Goal: Task Accomplishment & Management: Complete application form

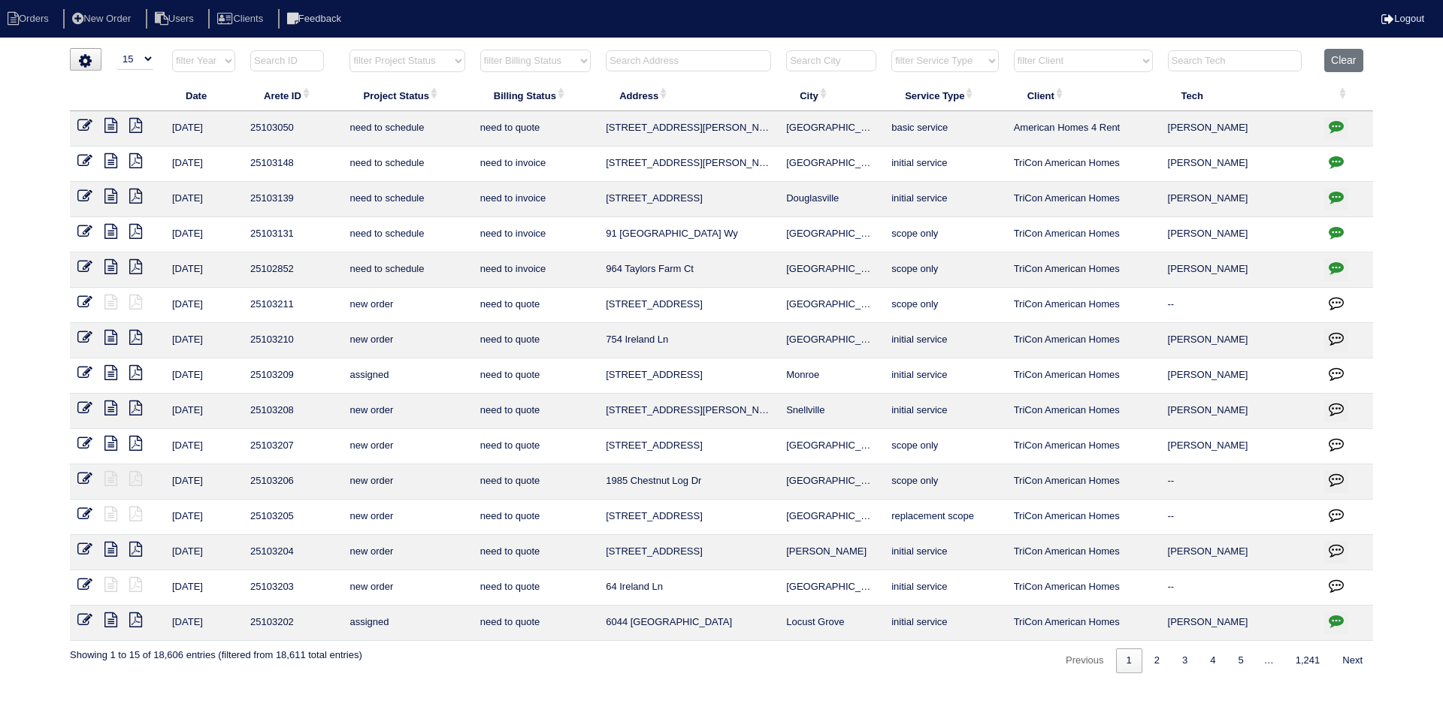
select select "15"
type input "5702"
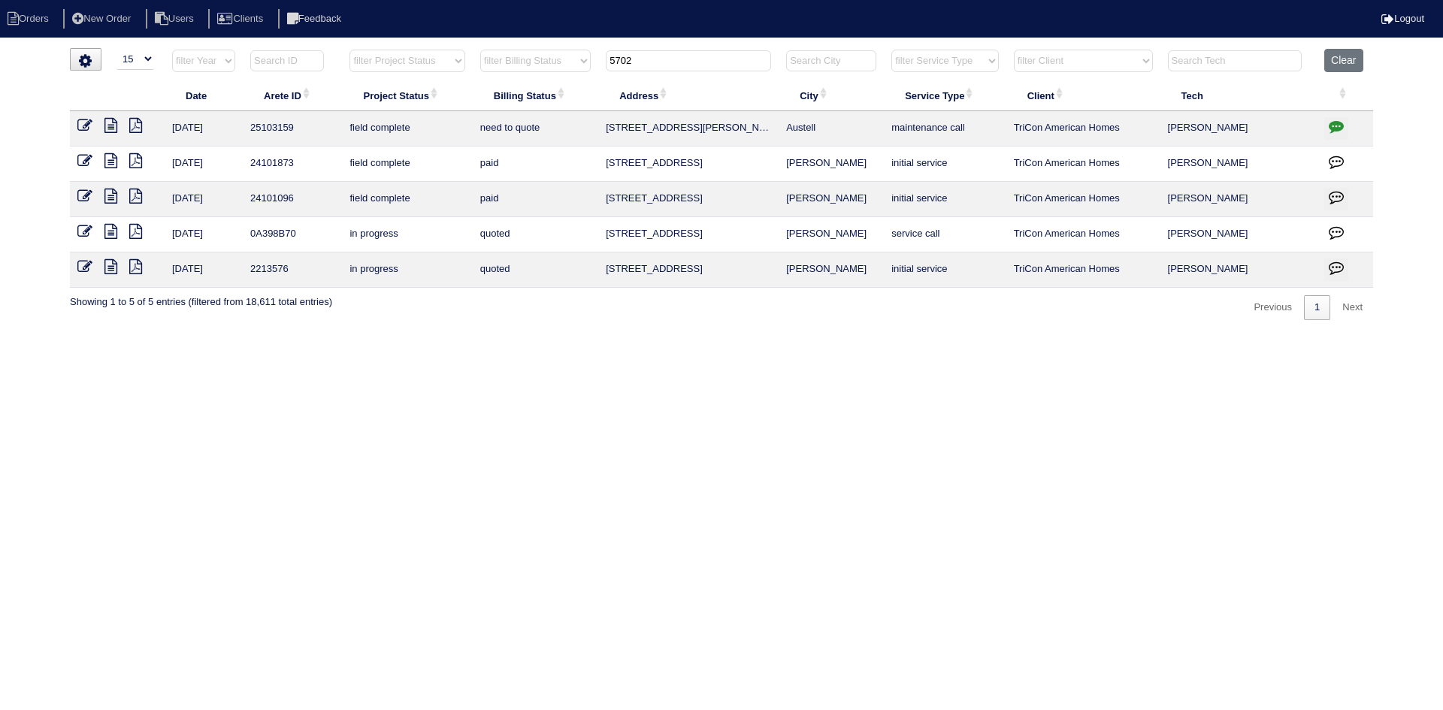
click at [117, 124] on icon at bounding box center [110, 125] width 13 height 15
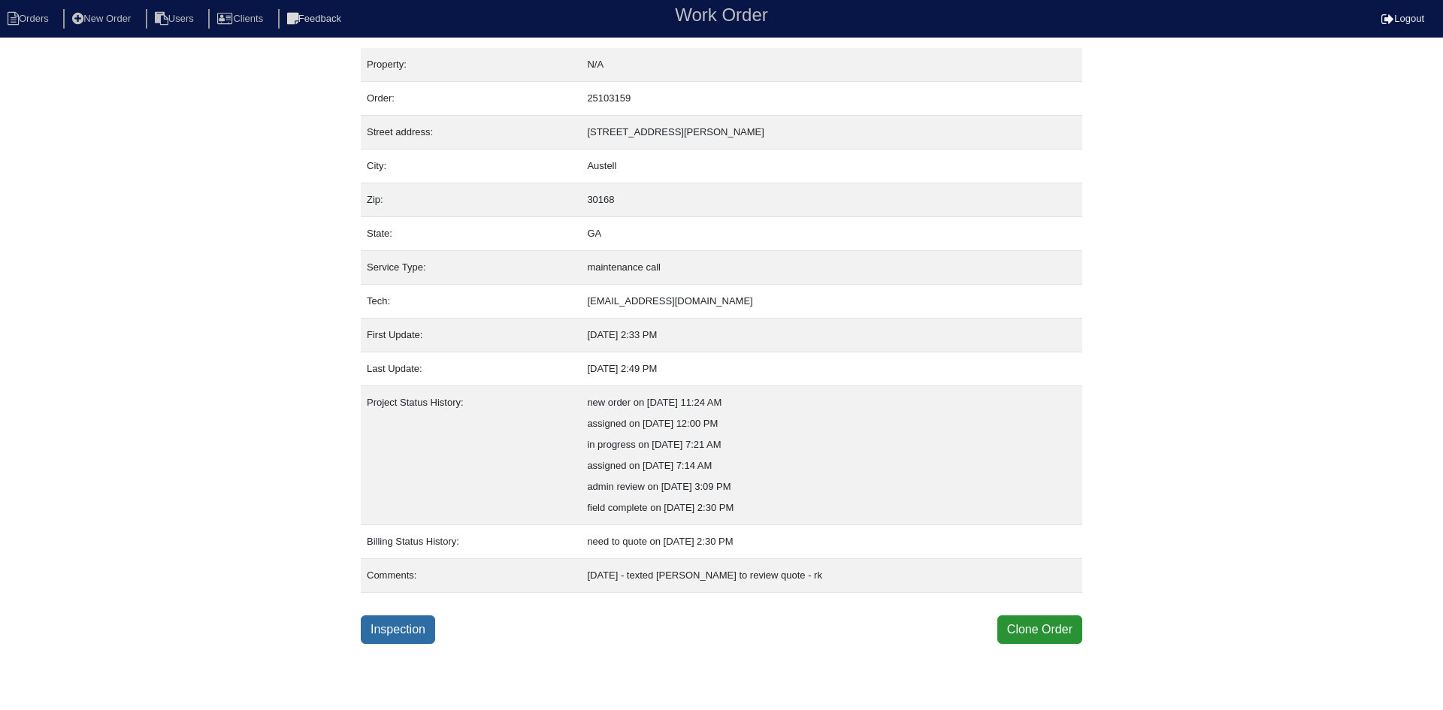
click at [404, 640] on link "Inspection" at bounding box center [398, 630] width 74 height 29
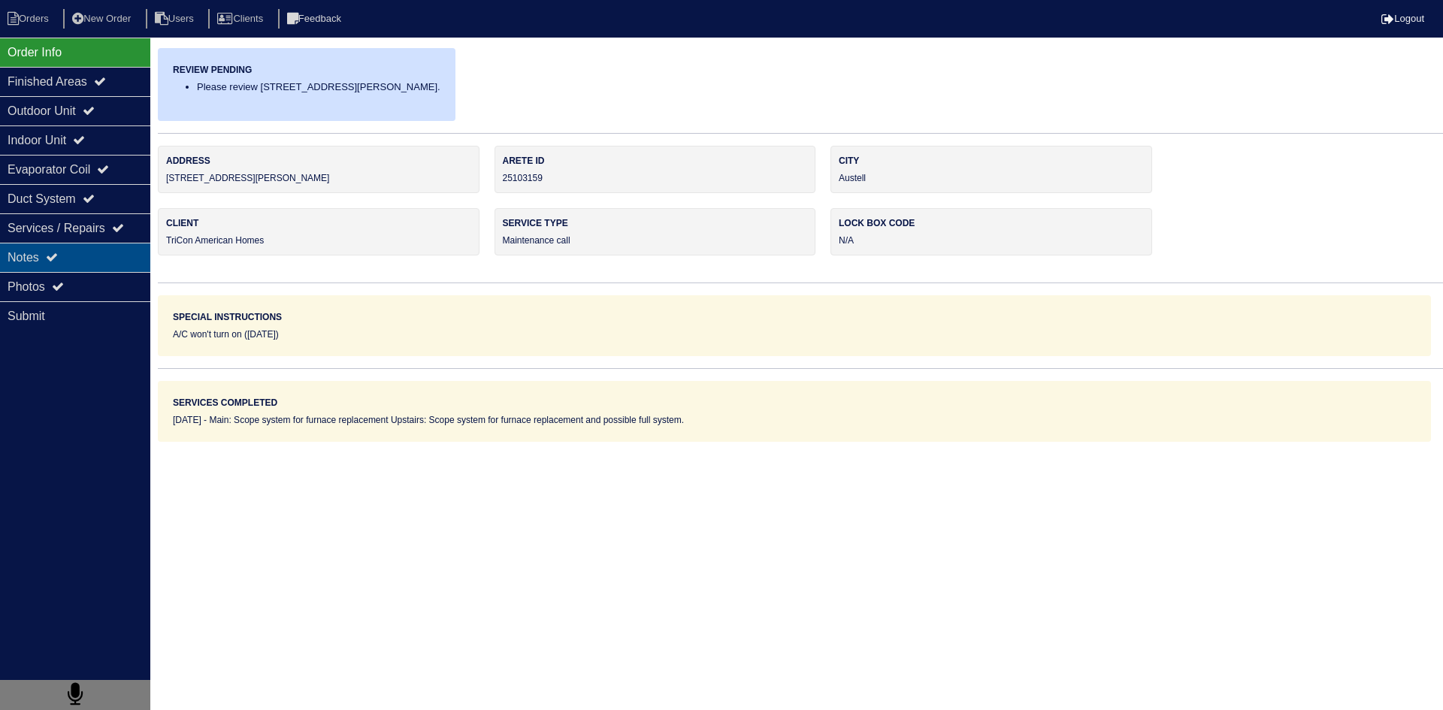
click at [84, 268] on div "Notes" at bounding box center [75, 257] width 150 height 29
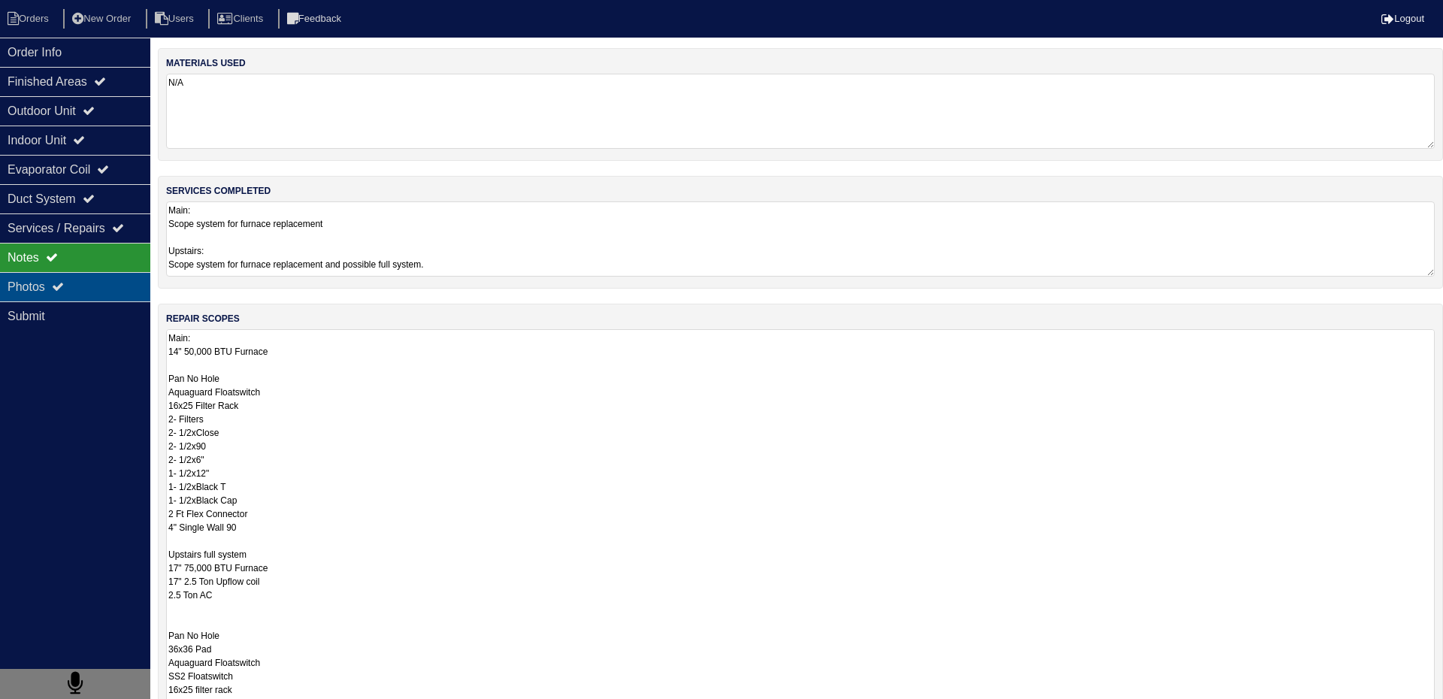
click at [85, 282] on div "Photos" at bounding box center [75, 286] width 150 height 29
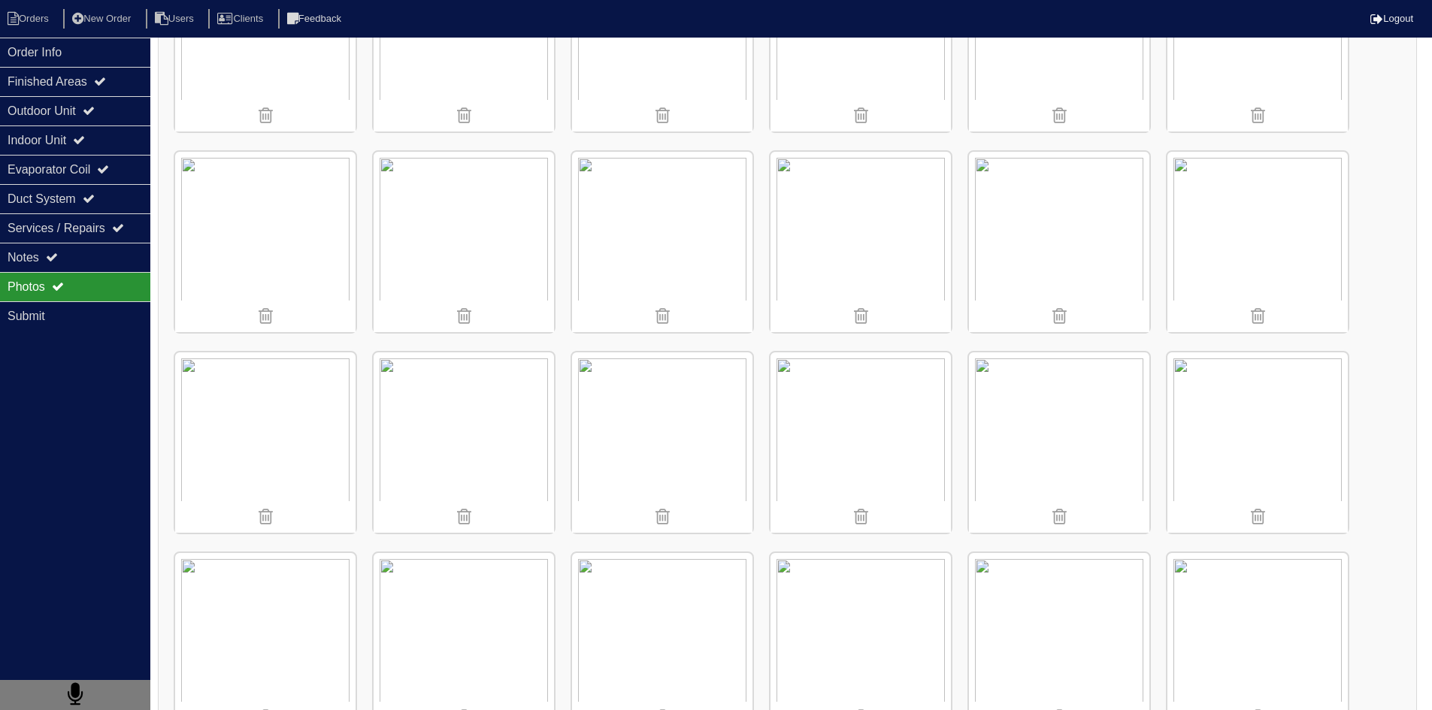
scroll to position [129, 0]
click at [113, 264] on div "Notes" at bounding box center [75, 257] width 150 height 29
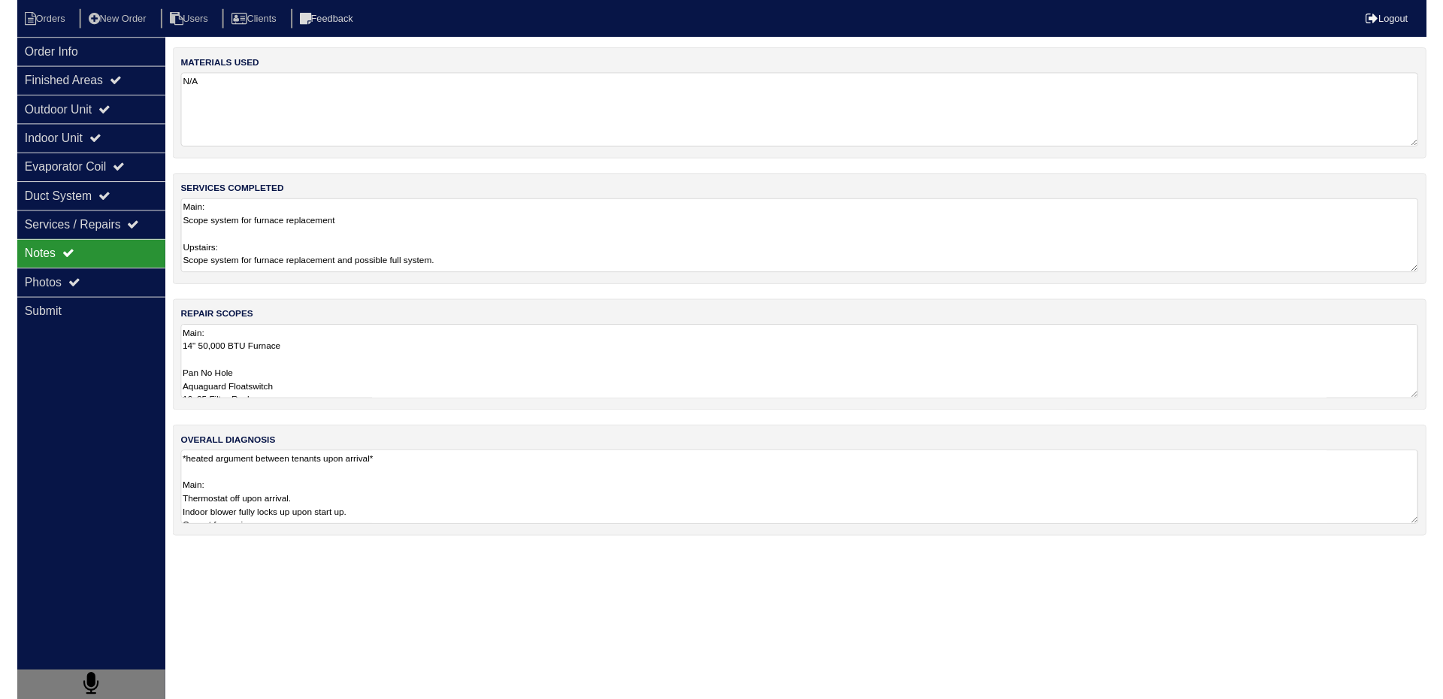
scroll to position [0, 0]
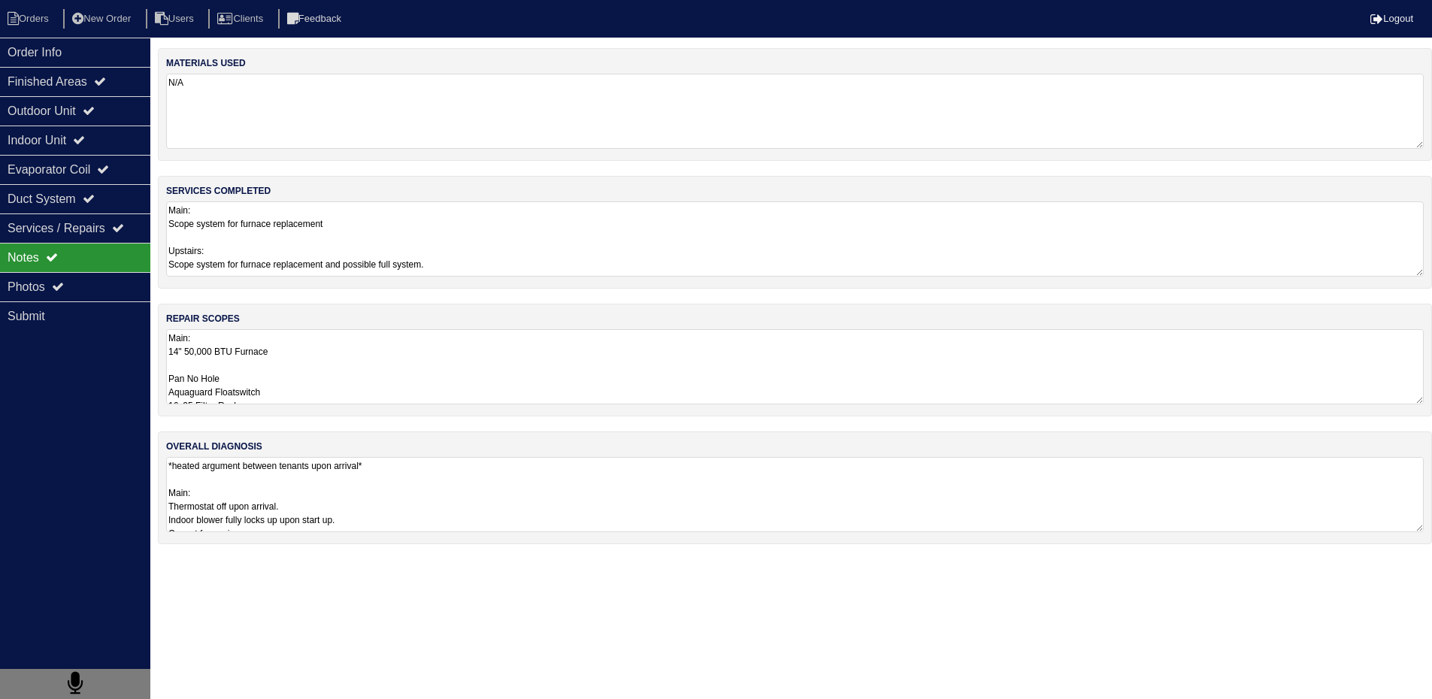
click at [386, 365] on textarea "Main: 14" 50,000 BTU Furnace Pan No Hole Aquaguard Floatswitch 16x25 Filter Rac…" at bounding box center [795, 366] width 1258 height 75
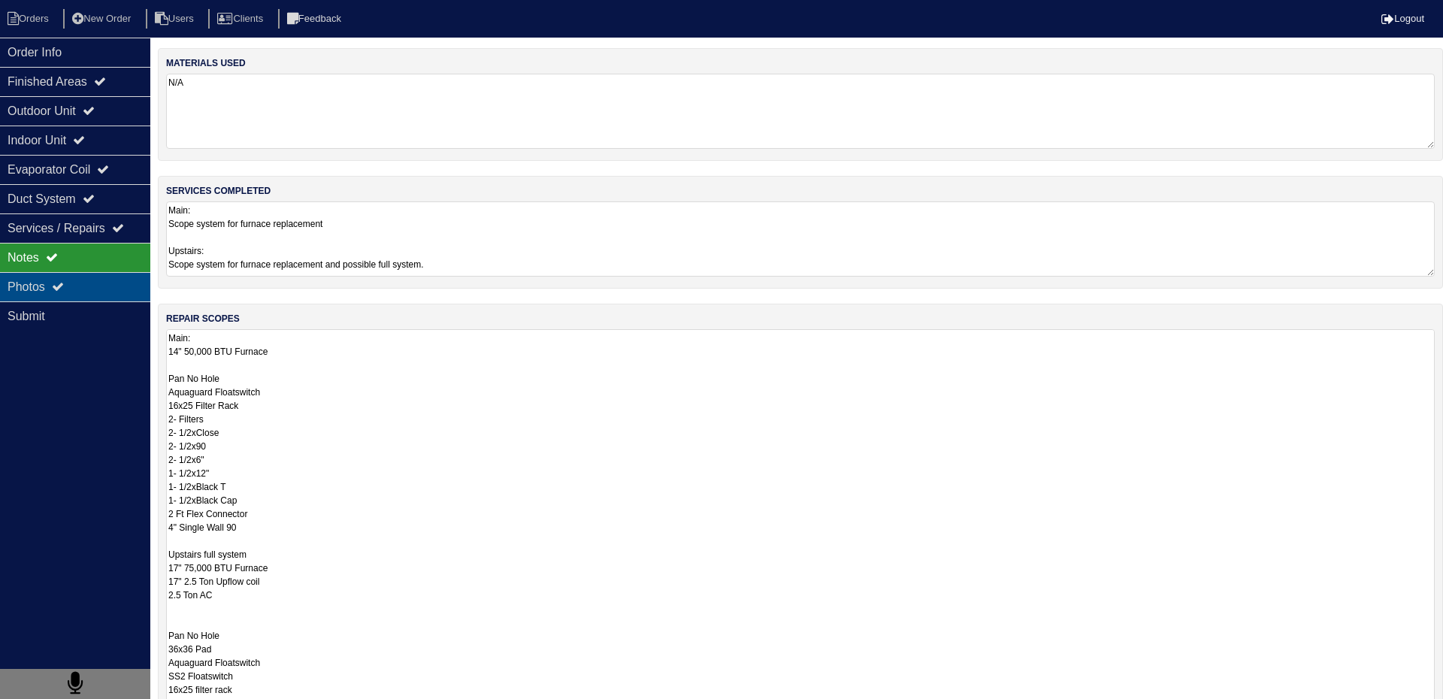
click at [108, 283] on div "Photos" at bounding box center [75, 286] width 150 height 29
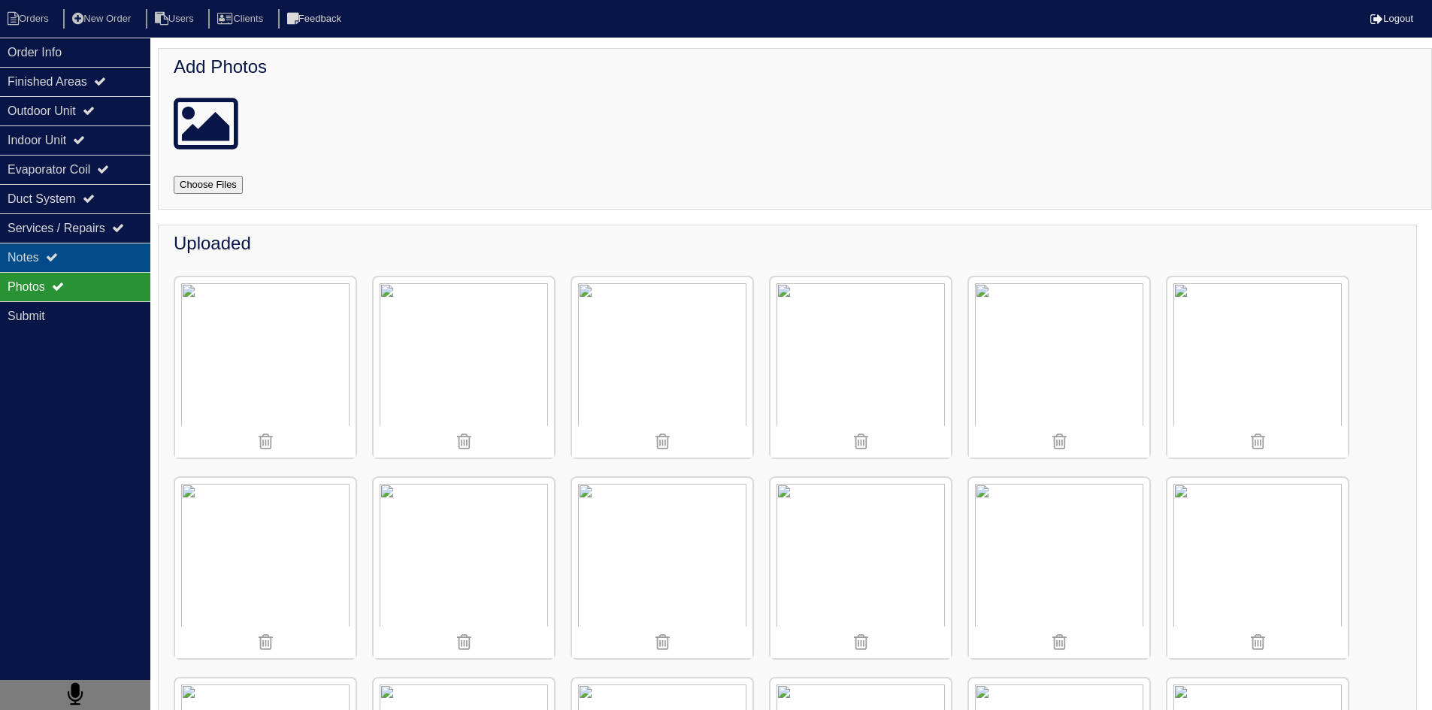
click at [90, 265] on div "Notes" at bounding box center [75, 257] width 150 height 29
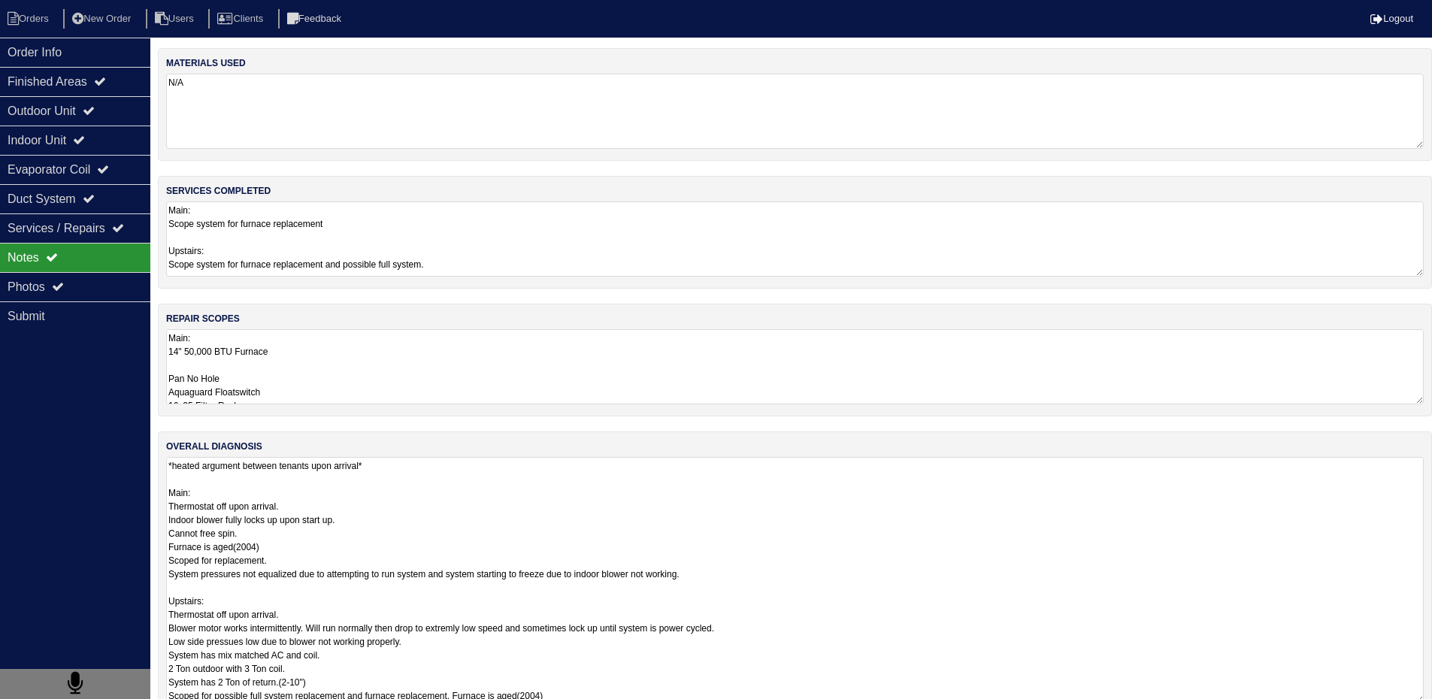
click at [561, 521] on textarea "*heated argument between tenants upon arrival* Main: Thermostat off upon arriva…" at bounding box center [795, 580] width 1258 height 247
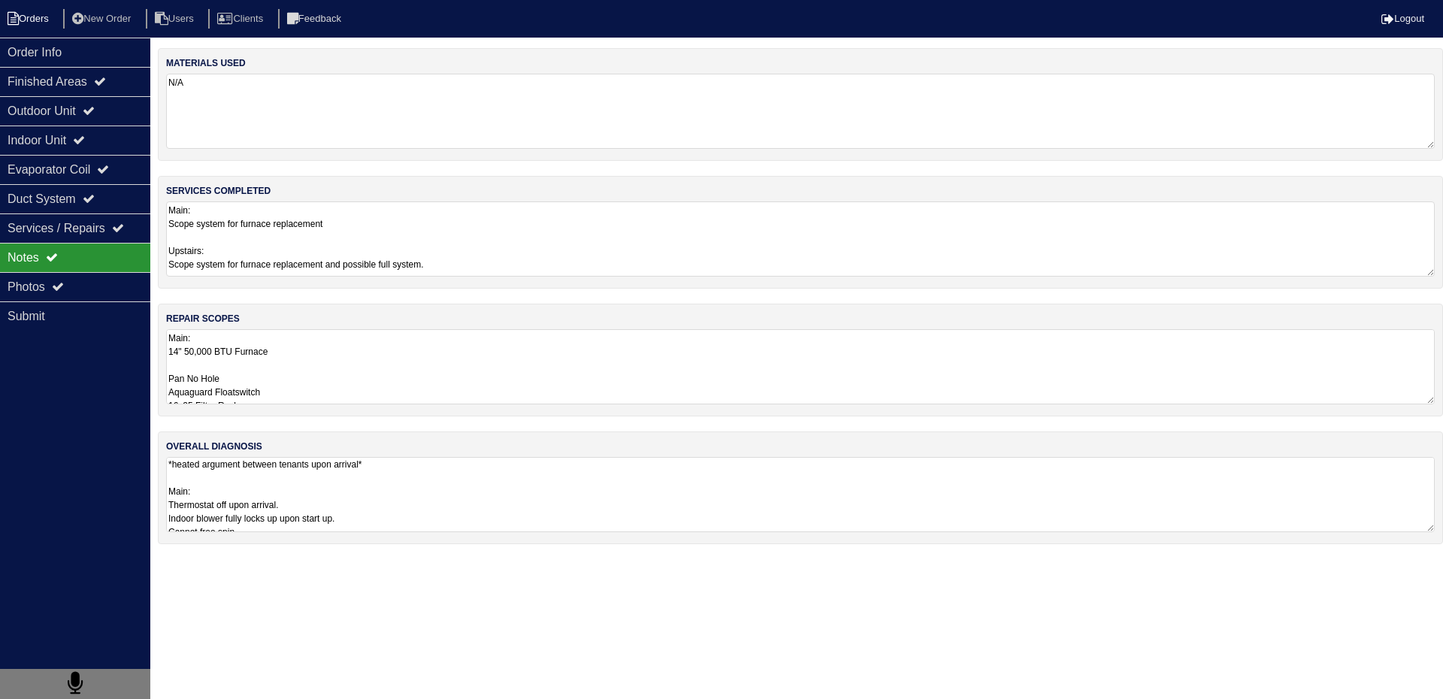
click at [38, 20] on li "Orders" at bounding box center [30, 19] width 61 height 20
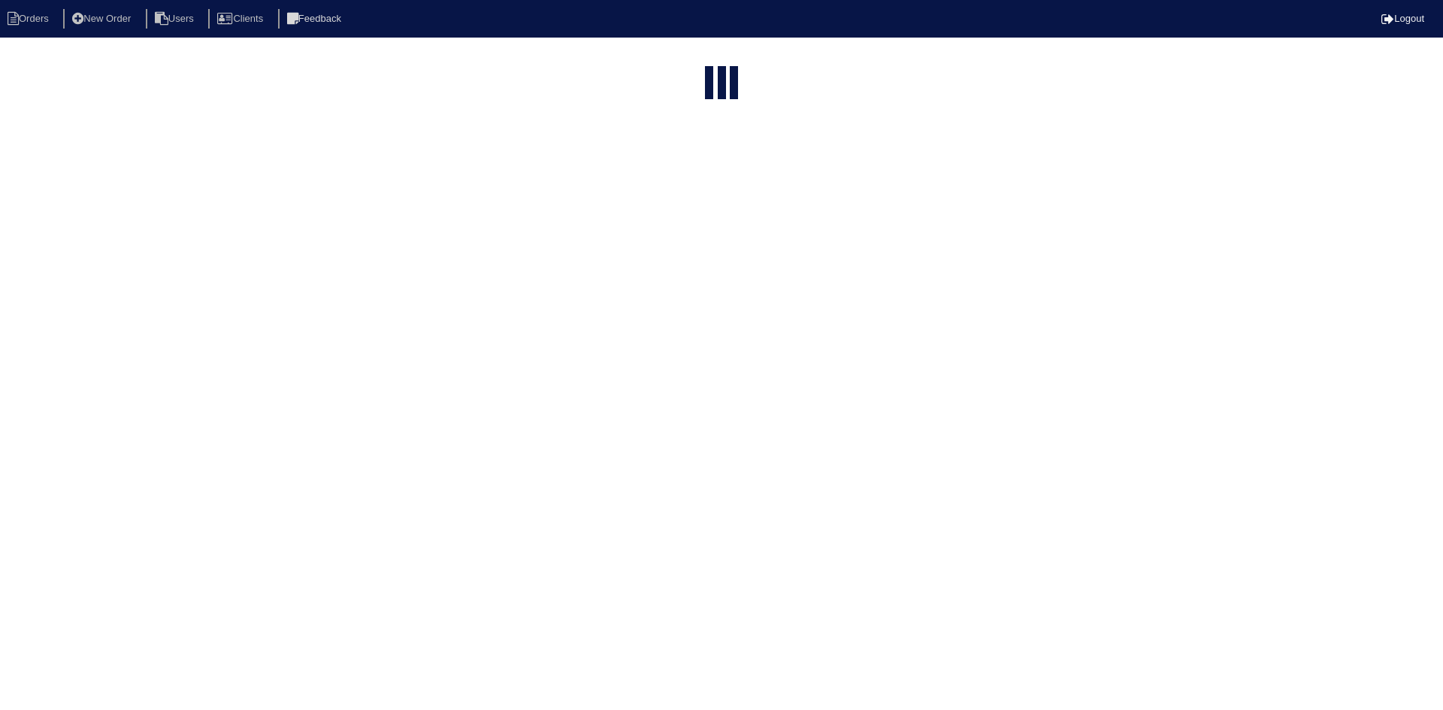
select select "15"
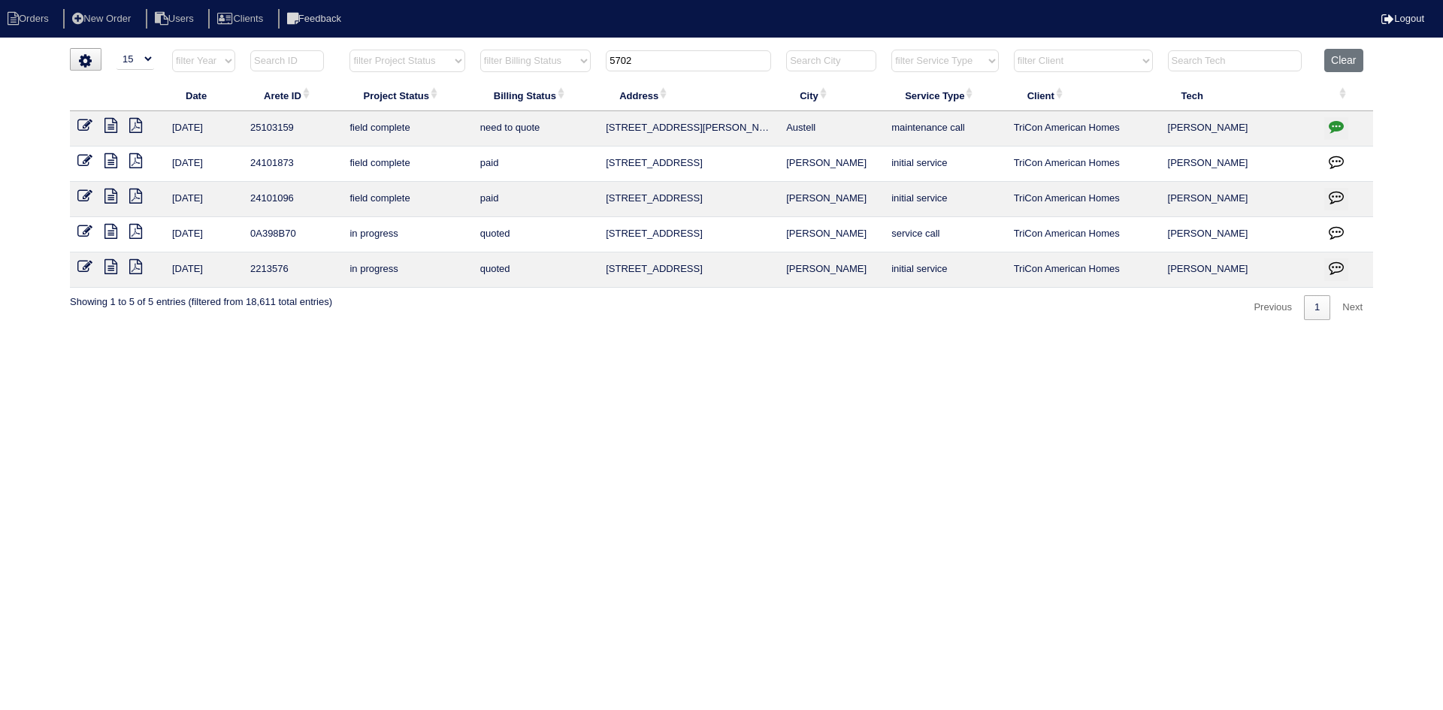
click at [737, 60] on input "5702" at bounding box center [688, 60] width 165 height 21
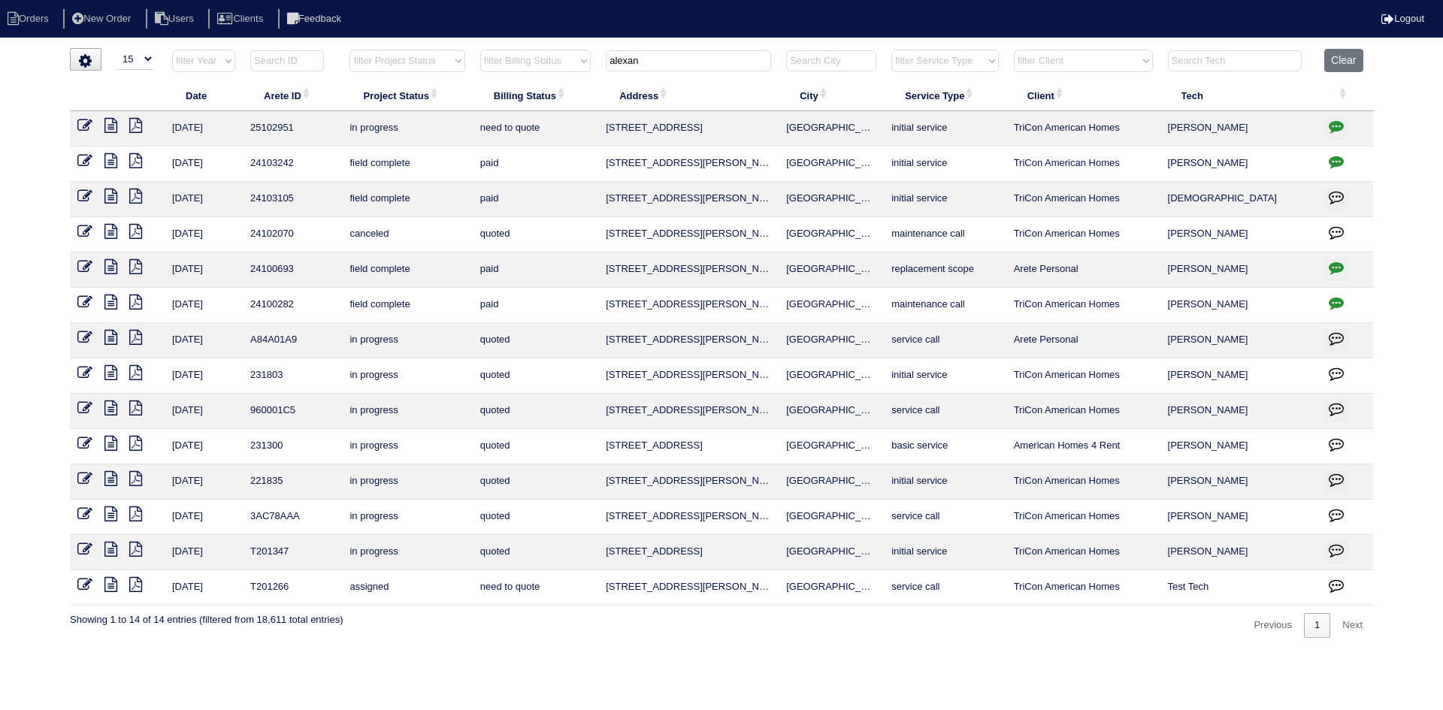
type input "alexan"
click at [108, 129] on icon at bounding box center [110, 125] width 13 height 15
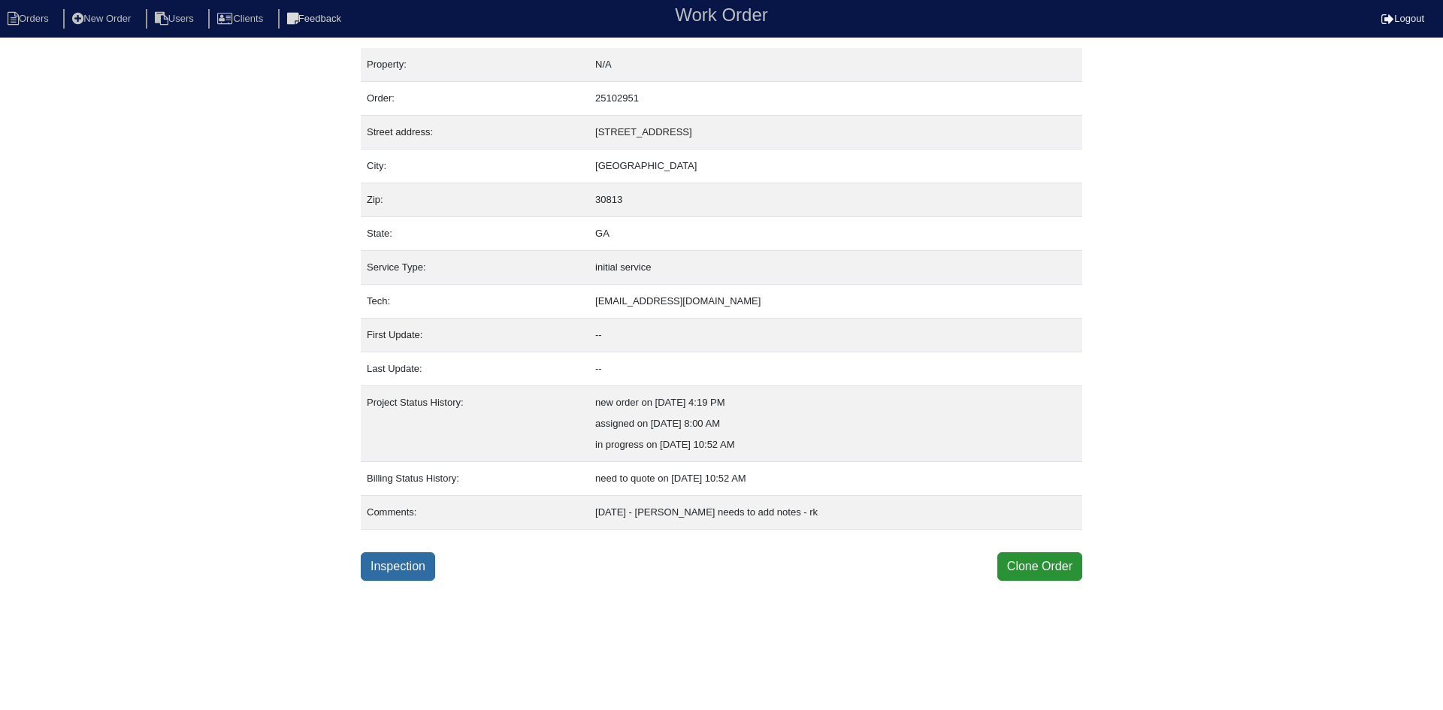
click at [406, 571] on link "Inspection" at bounding box center [398, 567] width 74 height 29
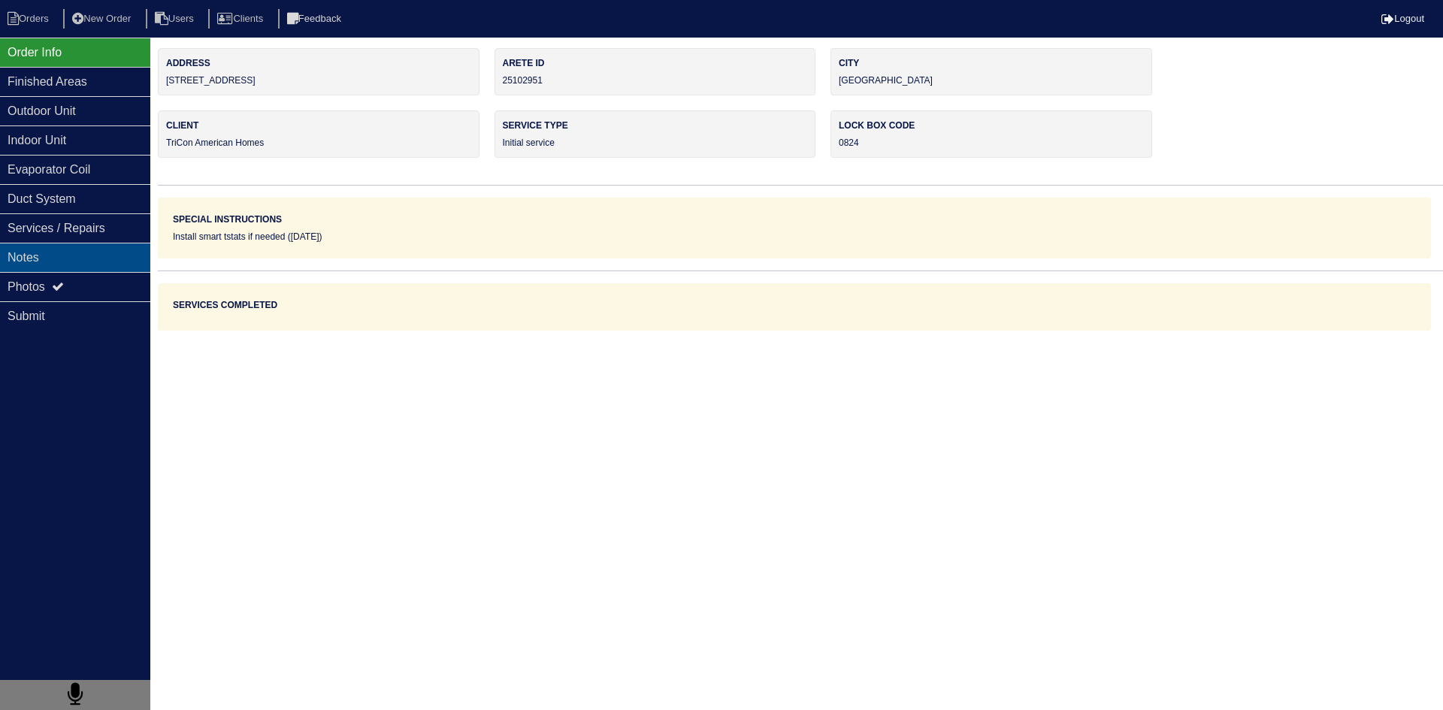
click at [104, 262] on div "Notes" at bounding box center [75, 257] width 150 height 29
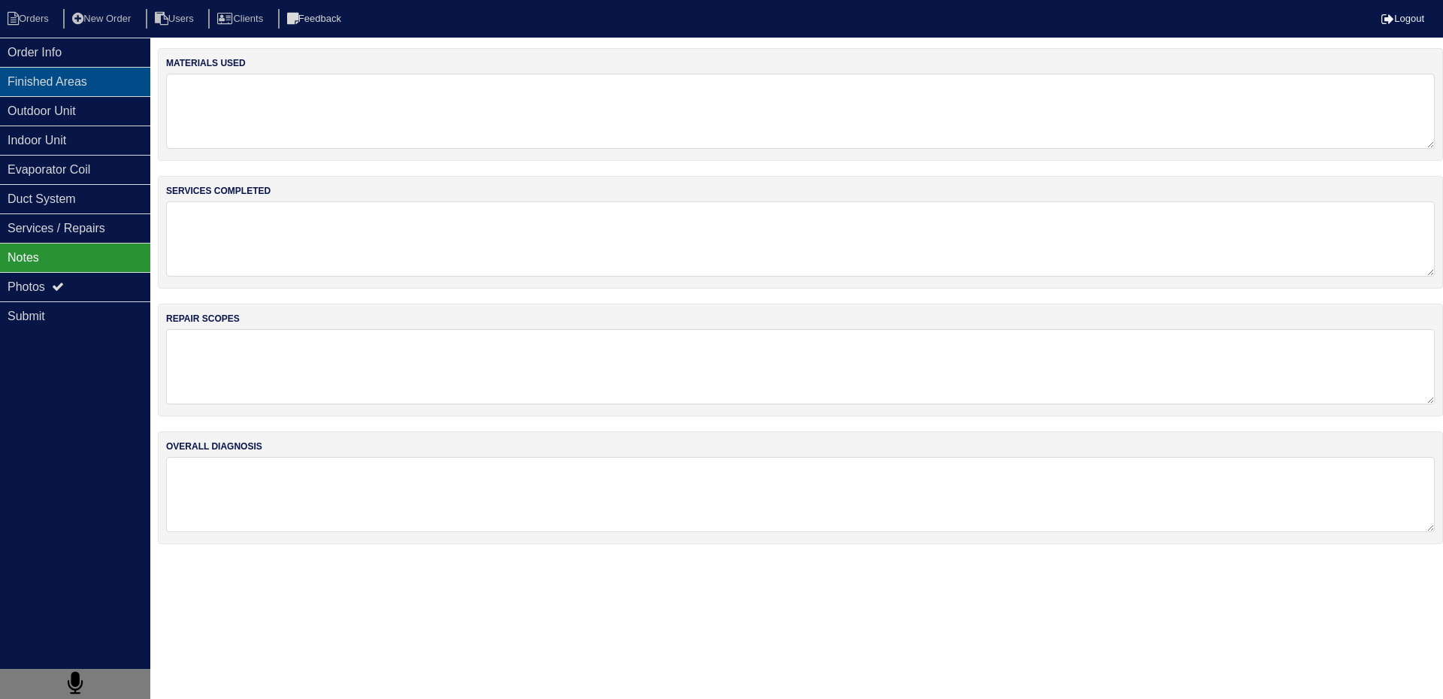
click at [8, 80] on div "Finished Areas" at bounding box center [75, 81] width 150 height 29
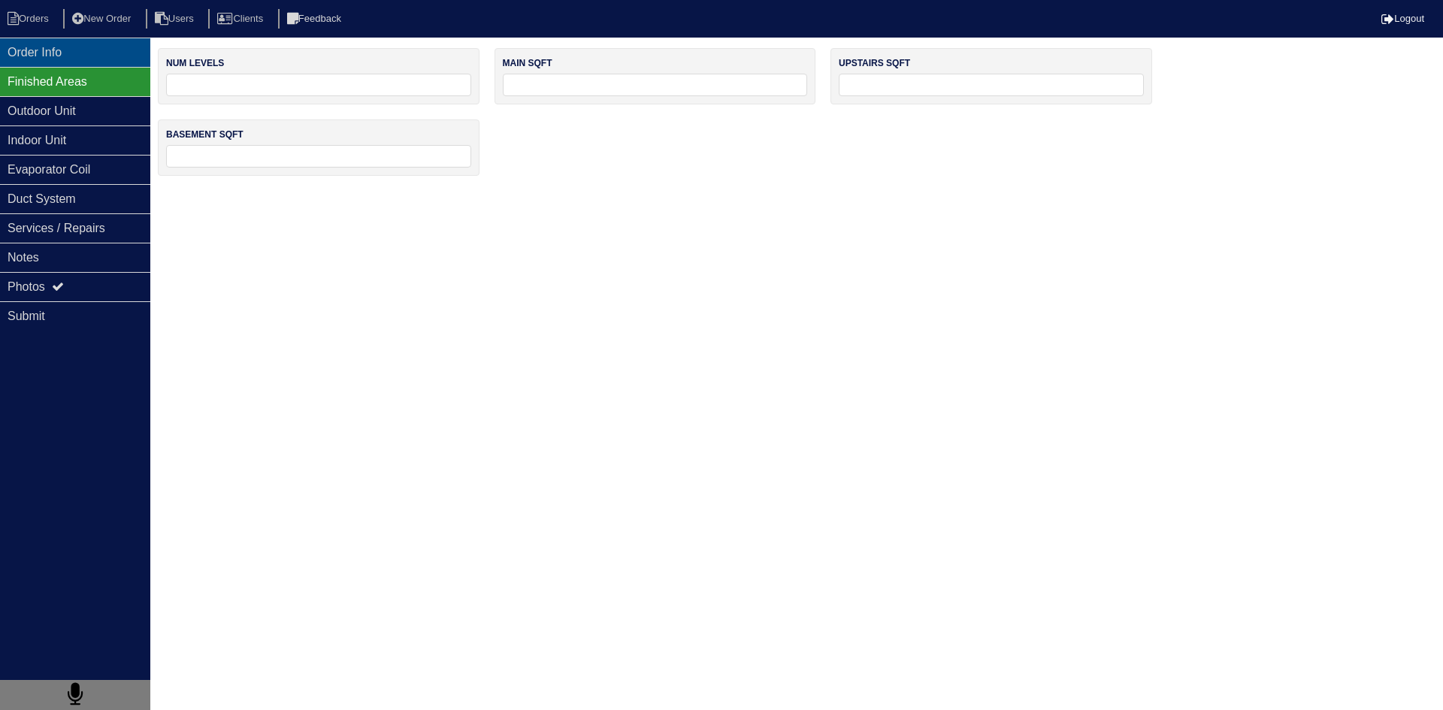
click at [36, 49] on div "Order Info" at bounding box center [75, 52] width 150 height 29
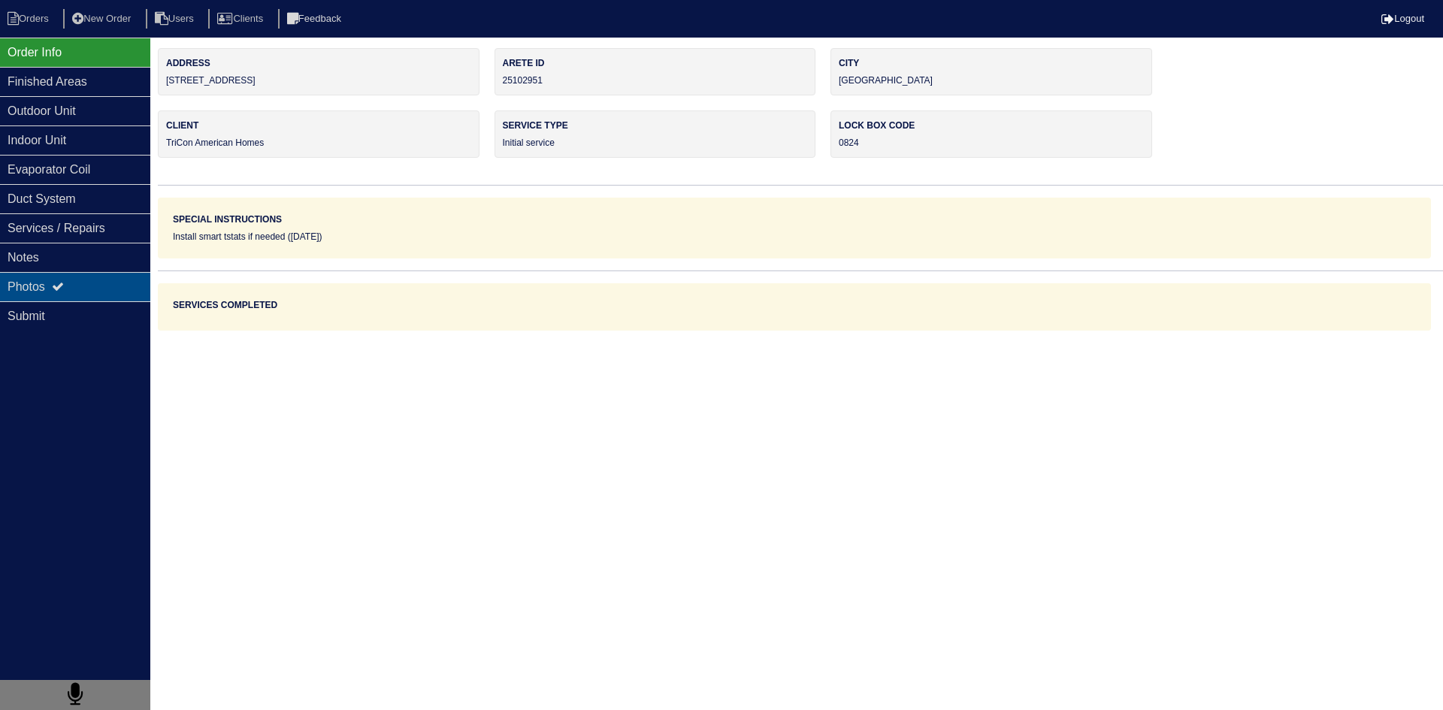
click at [88, 289] on div "Photos" at bounding box center [75, 286] width 150 height 29
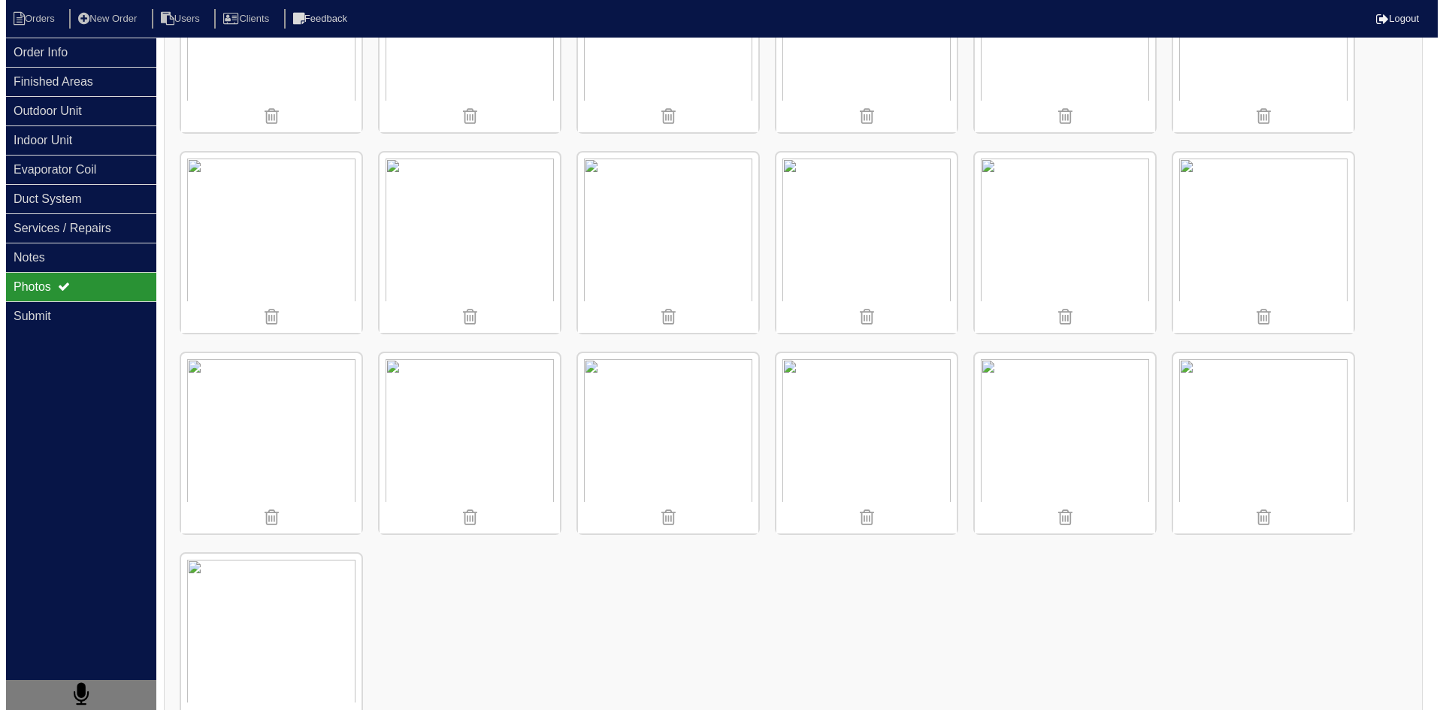
scroll to position [581, 0]
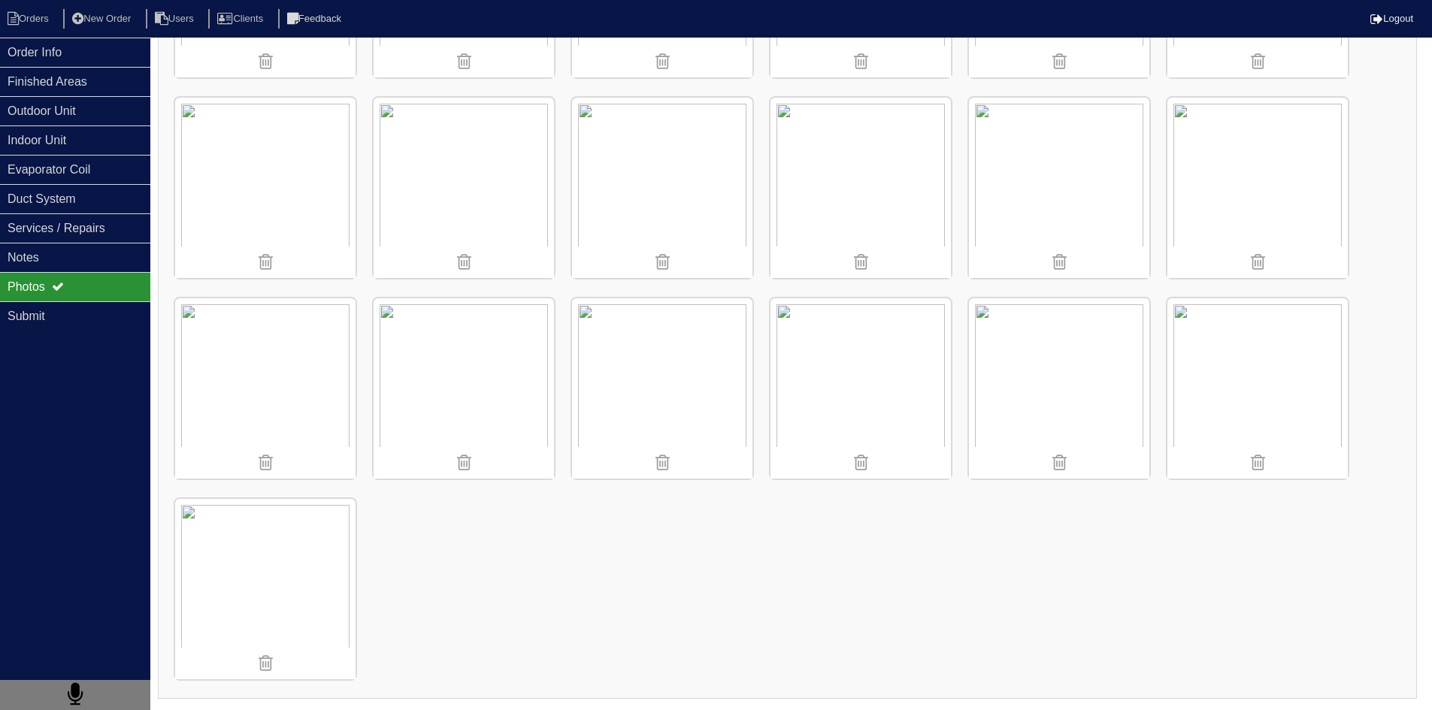
click at [912, 350] on img at bounding box center [861, 388] width 180 height 180
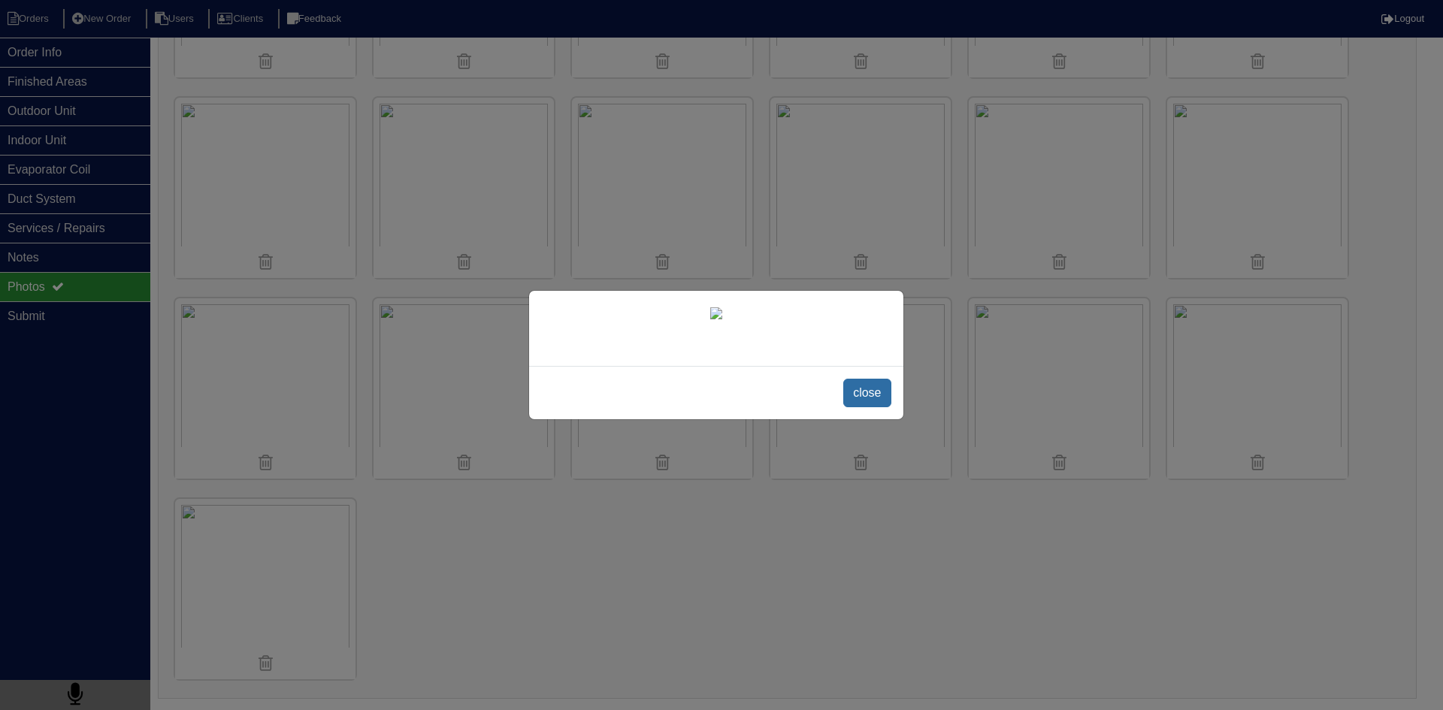
click at [887, 395] on span "close" at bounding box center [866, 393] width 47 height 29
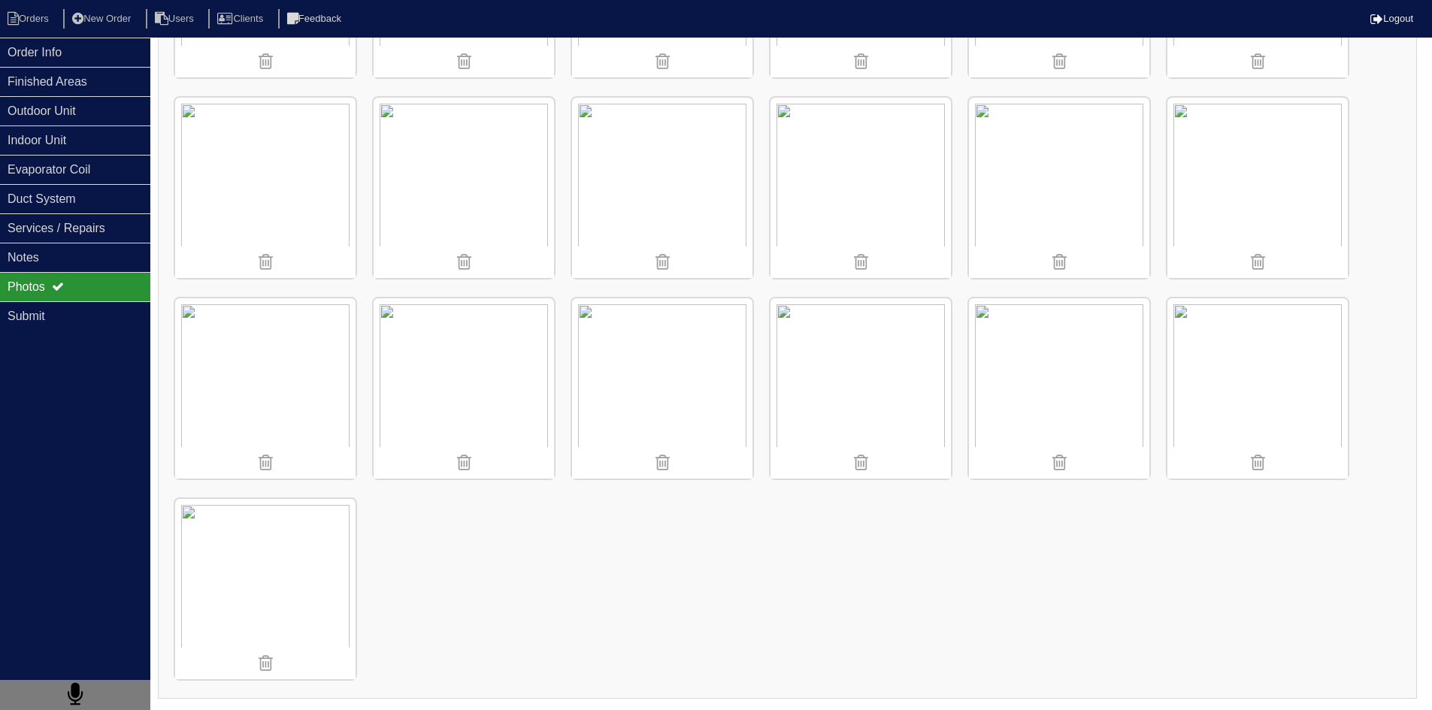
click at [892, 359] on img at bounding box center [861, 388] width 180 height 180
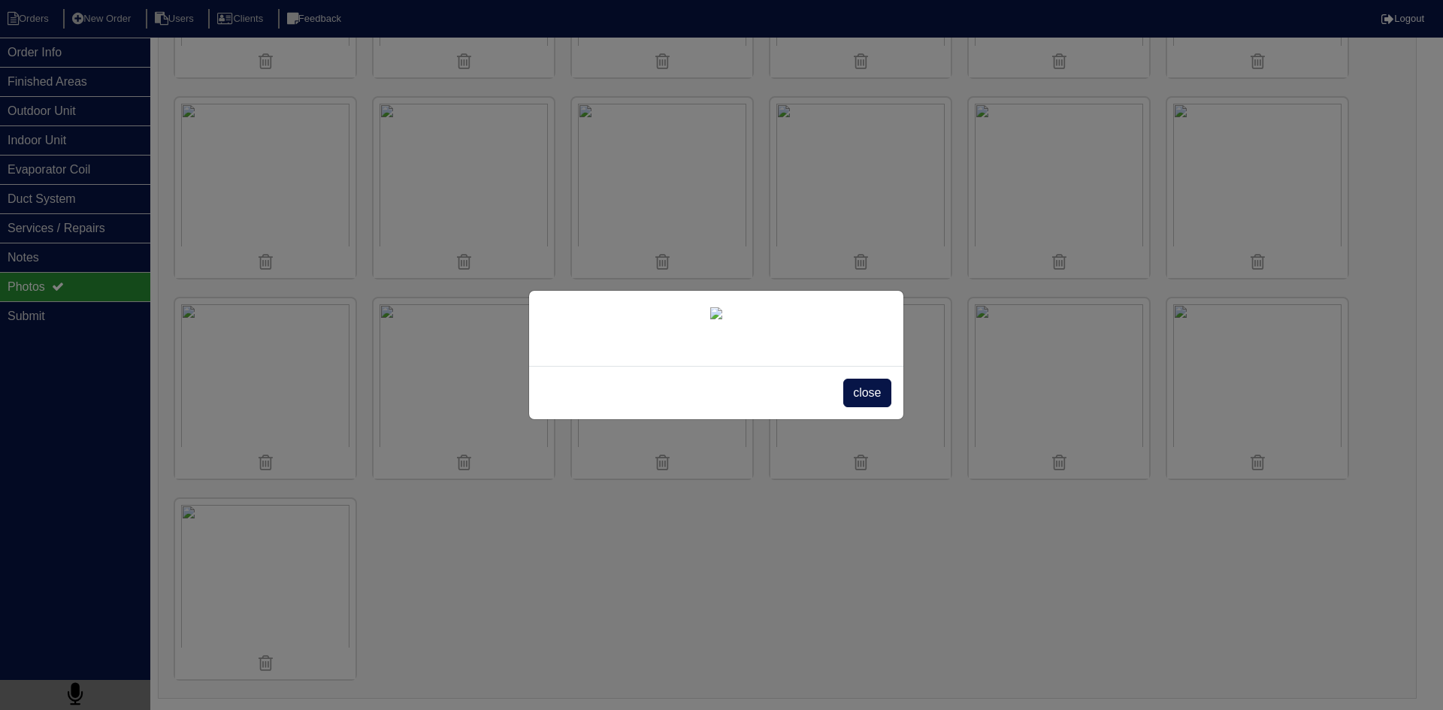
click at [1124, 678] on div "close" at bounding box center [721, 355] width 1443 height 710
click at [91, 88] on div "close" at bounding box center [721, 355] width 1443 height 710
click at [1051, 642] on div "close" at bounding box center [721, 355] width 1443 height 710
click at [873, 407] on span "close" at bounding box center [866, 393] width 47 height 29
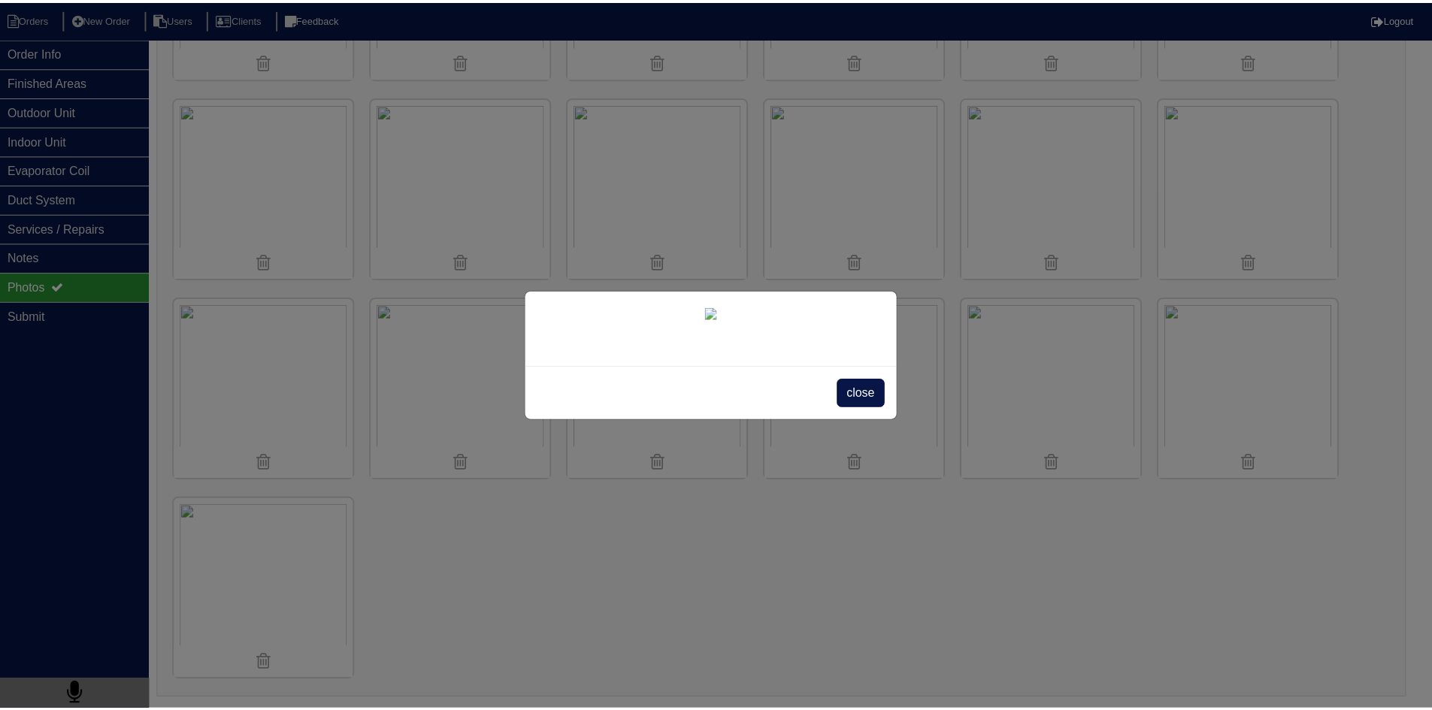
scroll to position [0, 0]
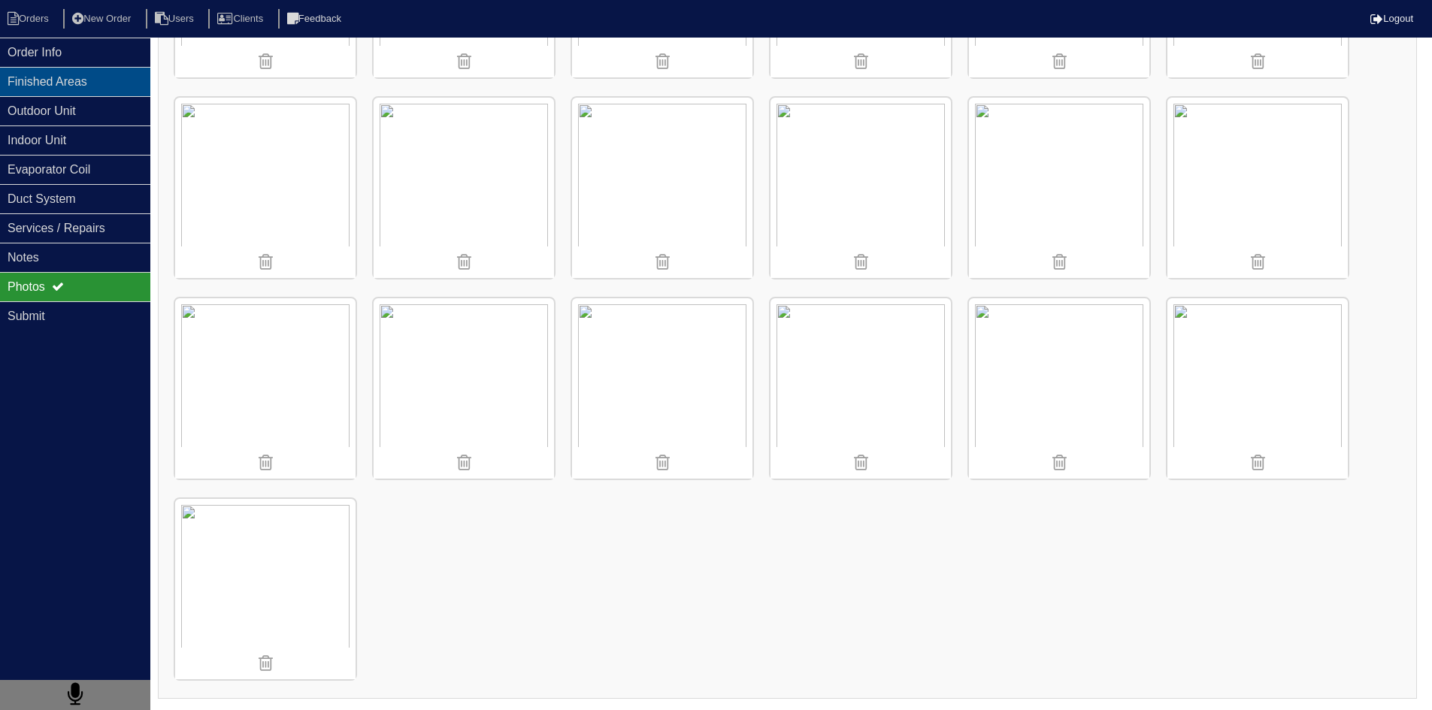
click at [60, 77] on div "Finished Areas" at bounding box center [75, 81] width 150 height 29
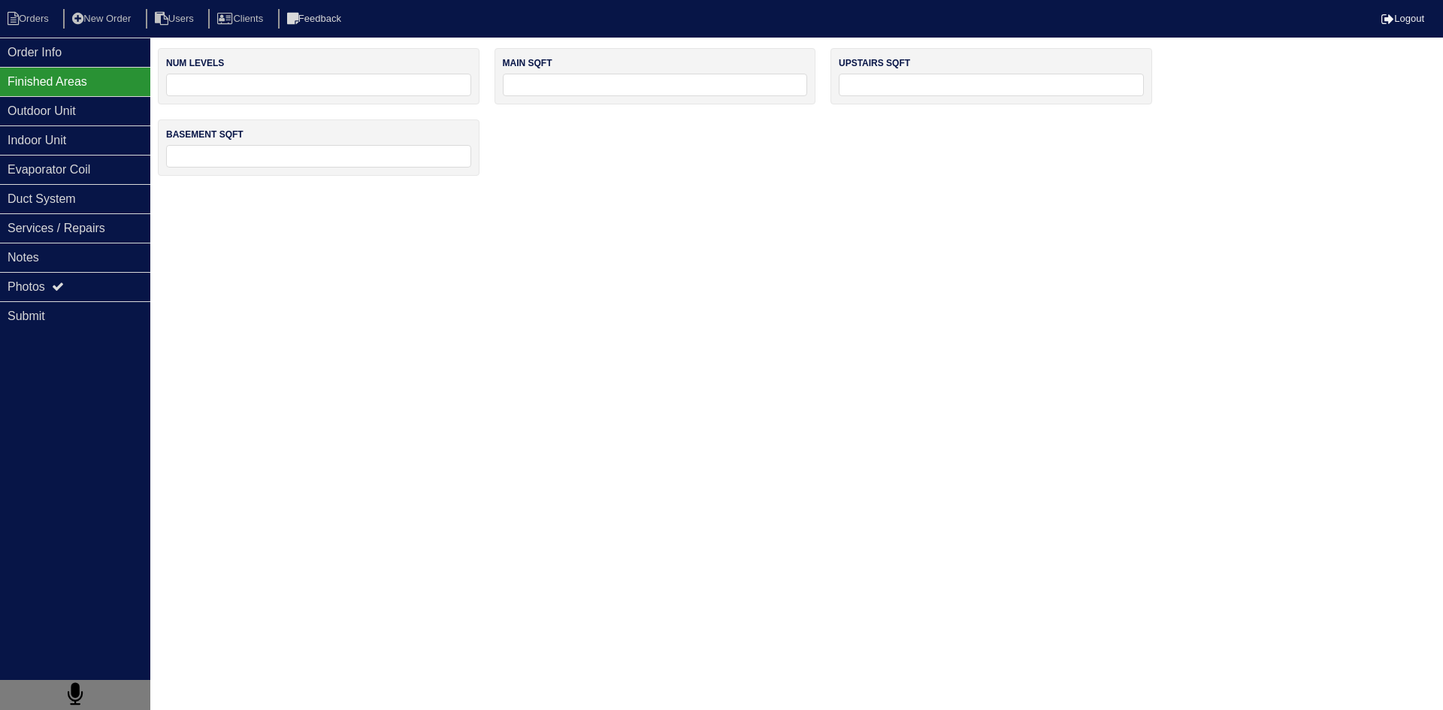
click at [318, 82] on input "tel" at bounding box center [318, 85] width 305 height 23
type input "1"
click at [929, 91] on input "tel" at bounding box center [991, 85] width 305 height 23
type input "0"
click at [359, 159] on input "tel" at bounding box center [318, 156] width 305 height 23
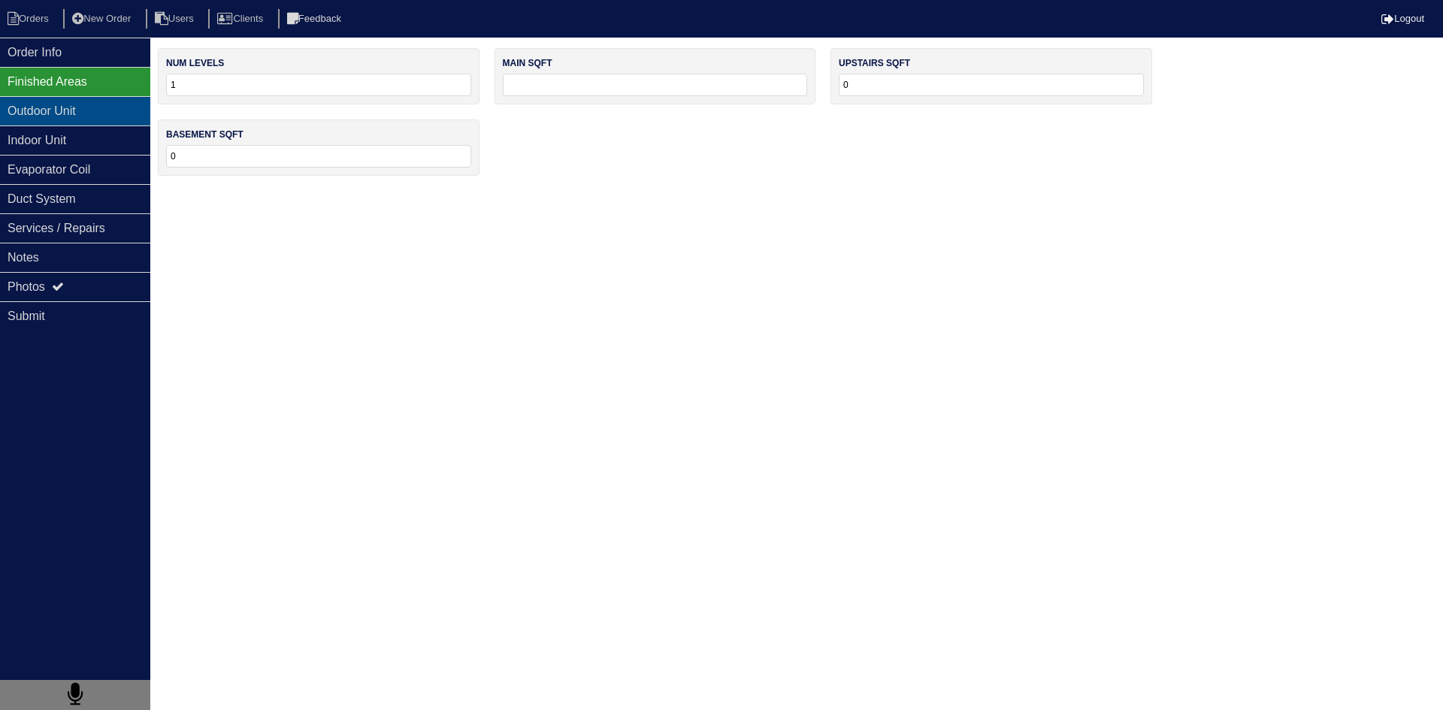
type input "0"
click at [87, 107] on div "Outdoor Unit" at bounding box center [75, 110] width 150 height 29
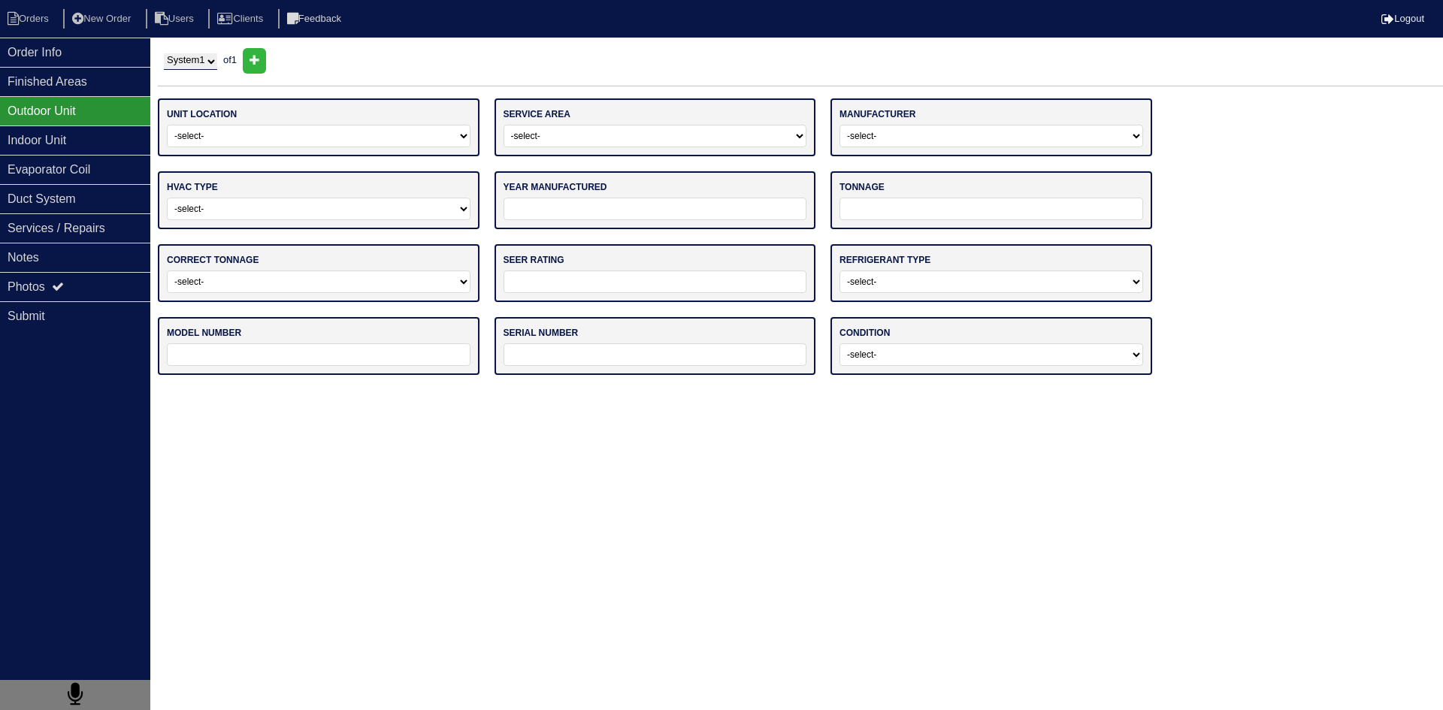
click at [288, 145] on select "-select- Ground Rooftop" at bounding box center [319, 136] width 304 height 23
select select "0"
click at [167, 125] on select "-select- Ground Rooftop" at bounding box center [319, 136] width 304 height 23
click at [733, 139] on select "-select- Main Level Upstairs Level Lower/Basement Level Other" at bounding box center [656, 136] width 304 height 23
select select "0"
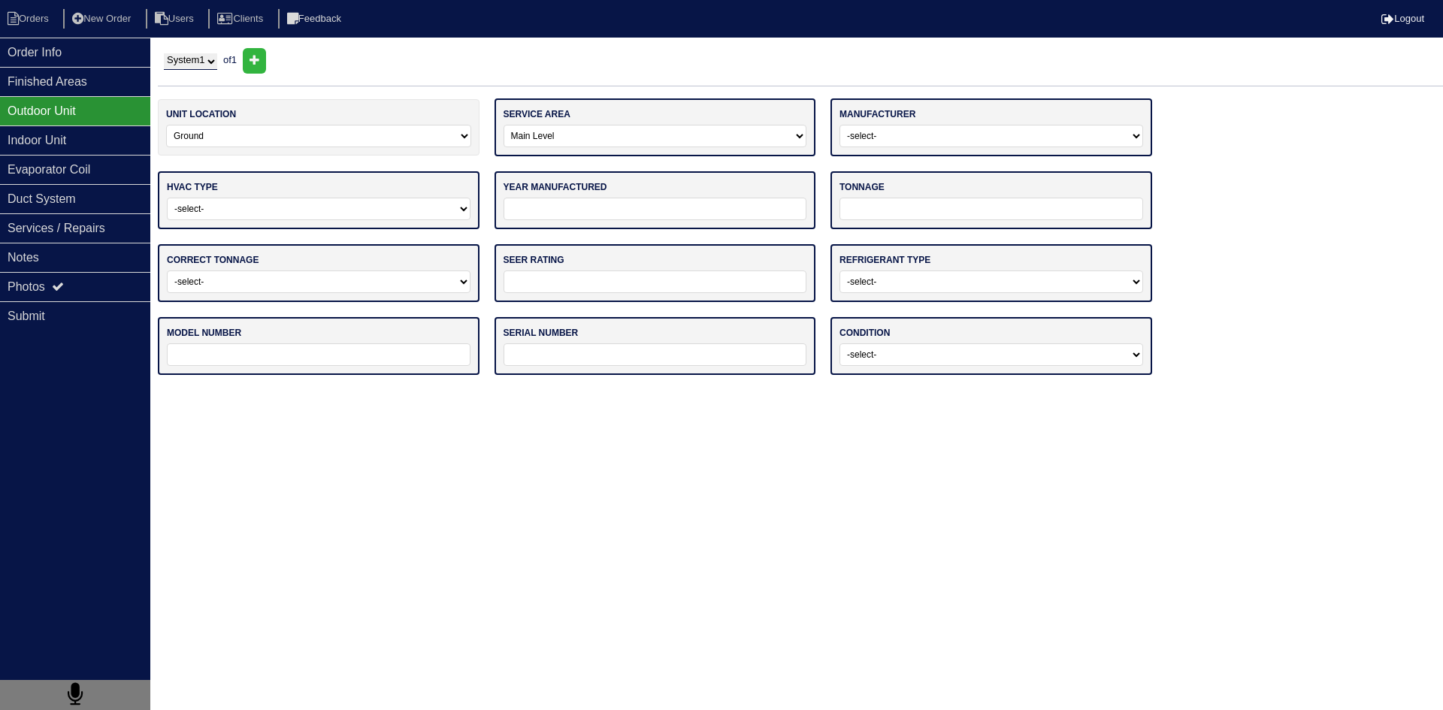
click at [504, 125] on select "-select- Main Level Upstairs Level Lower/Basement Level Other" at bounding box center [656, 136] width 304 height 23
click at [918, 138] on select "-select- ADP Air Quest Air Temp Aire-Flo AirEase Airquest Airtemp Allstyle Aspe…" at bounding box center [992, 136] width 304 height 23
click at [922, 133] on select "-select- ADP Air Quest Air Temp Aire-Flo AirEase Airquest Airtemp Allstyle Aspe…" at bounding box center [992, 136] width 304 height 23
select select "Rheem"
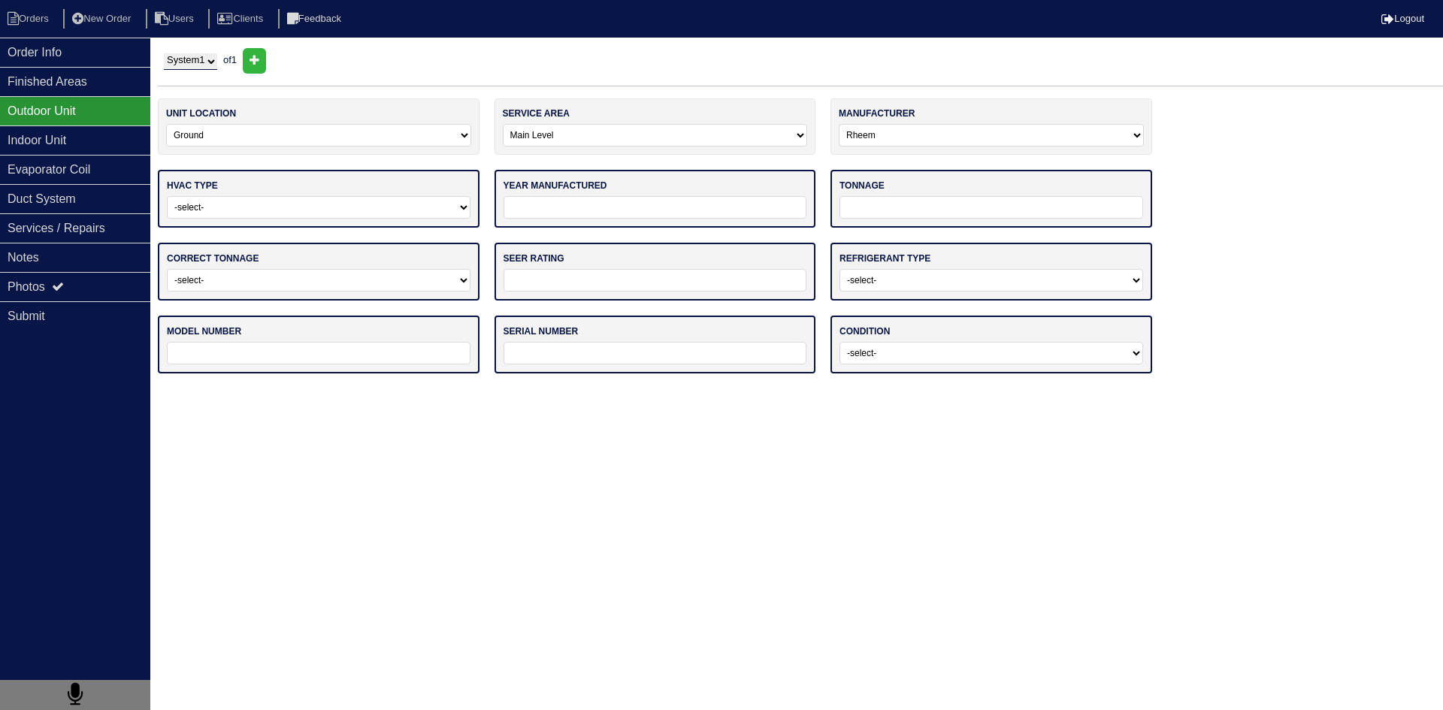
click at [412, 207] on select "-select- Straight Cool Heat Pump Other" at bounding box center [319, 207] width 304 height 23
click at [167, 196] on select "-select- Straight Cool Heat Pump Other" at bounding box center [319, 207] width 304 height 23
click at [395, 216] on select "-select- Straight Cool Heat Pump Other" at bounding box center [318, 207] width 305 height 23
select select "1"
click at [166, 196] on select "-select- Straight Cool Heat Pump Other" at bounding box center [318, 207] width 305 height 23
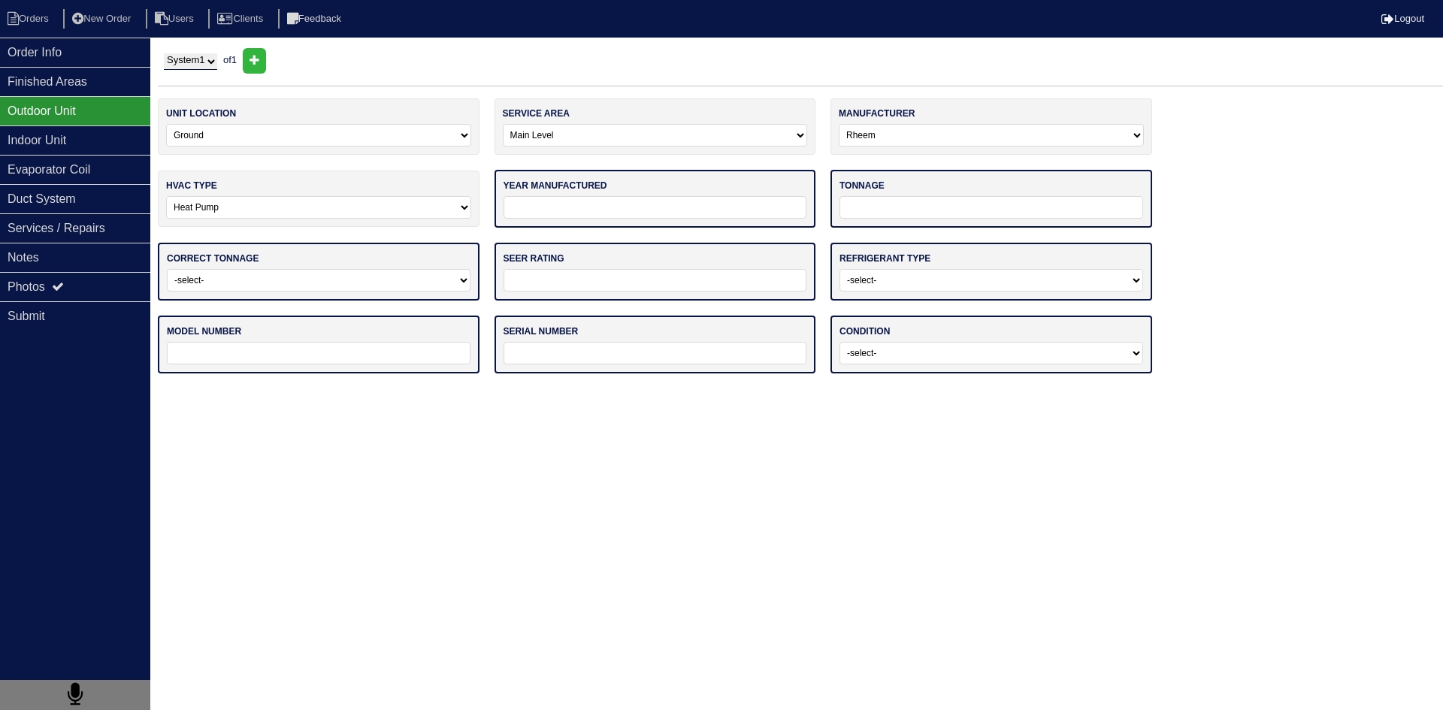
click at [592, 202] on input "tel" at bounding box center [656, 207] width 304 height 23
type input "2018"
click at [906, 206] on input "tel" at bounding box center [992, 207] width 304 height 23
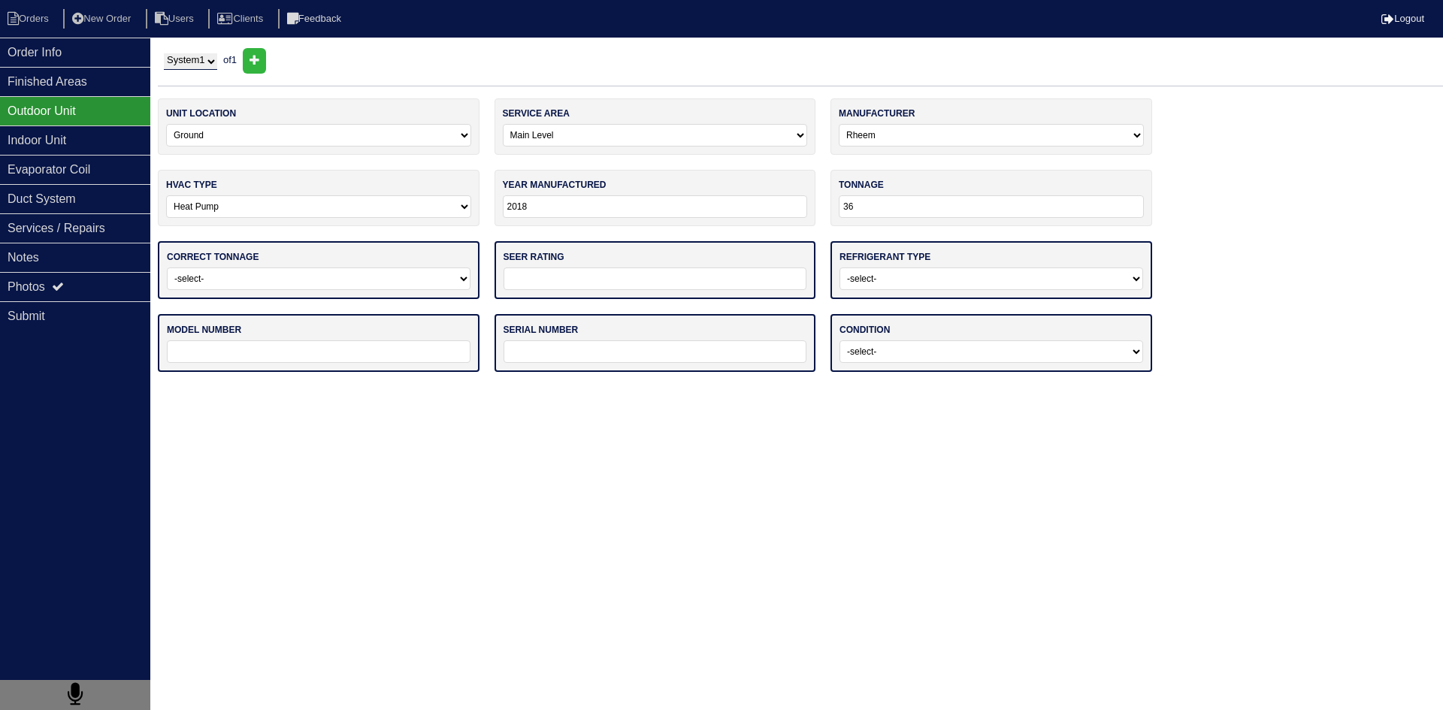
type input "36"
click at [425, 283] on select "-select- Yes No - Unit Undersized No - Unit Oversized" at bounding box center [319, 279] width 304 height 23
select select "0"
click at [167, 268] on select "-select- Yes No - Unit Undersized No - Unit Oversized" at bounding box center [319, 279] width 304 height 23
click at [586, 274] on input "tel" at bounding box center [656, 279] width 304 height 23
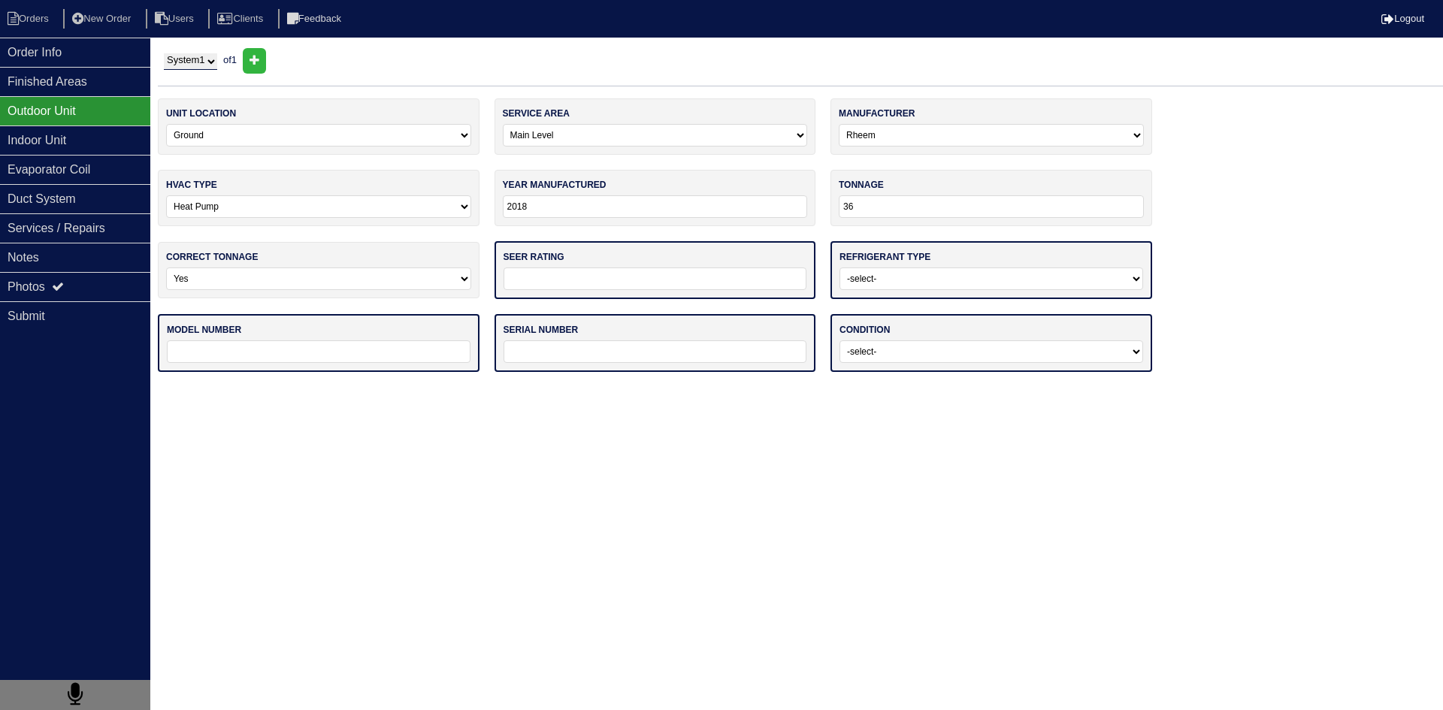
type input "14"
click at [916, 284] on select "-select- R22 R410a Other" at bounding box center [992, 279] width 304 height 23
select select "1"
click at [840, 268] on select "-select- R22 R410a Other" at bounding box center [992, 279] width 304 height 23
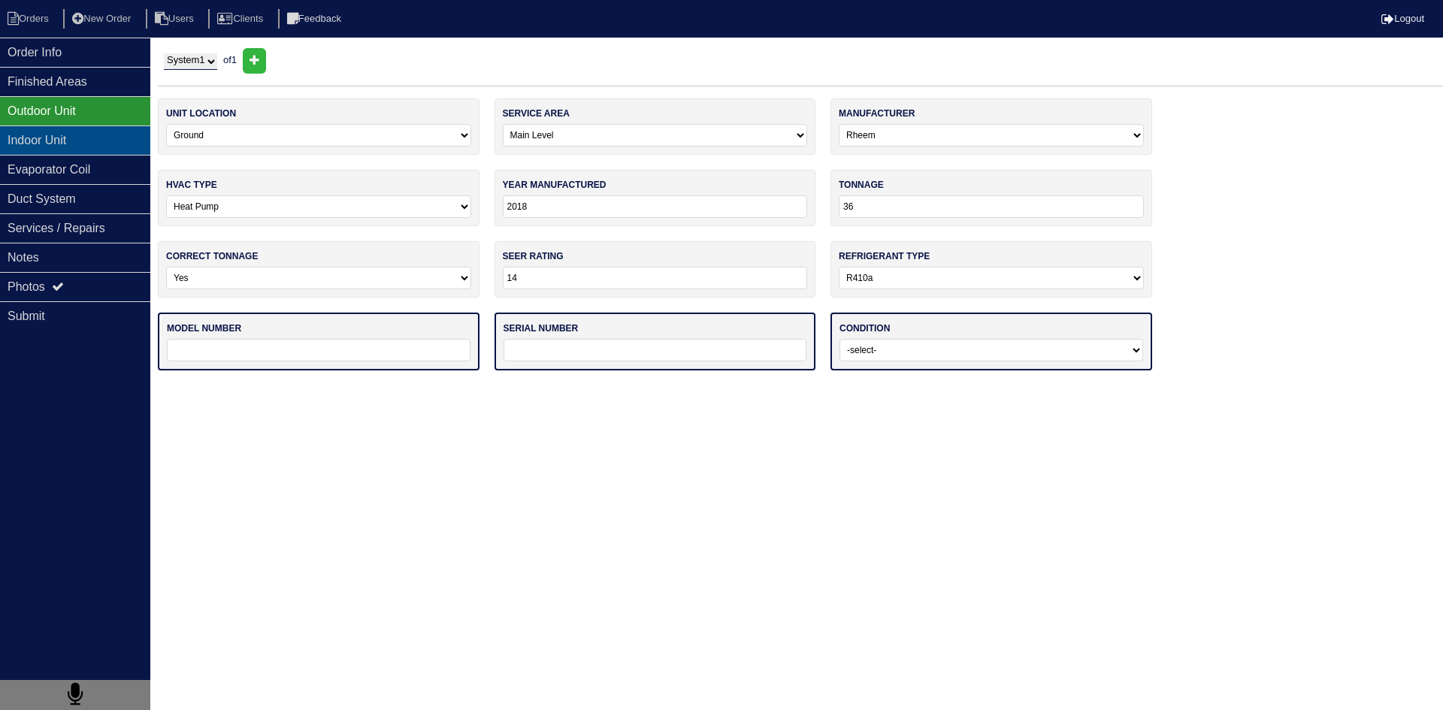
click at [67, 141] on div "Indoor Unit" at bounding box center [75, 140] width 150 height 29
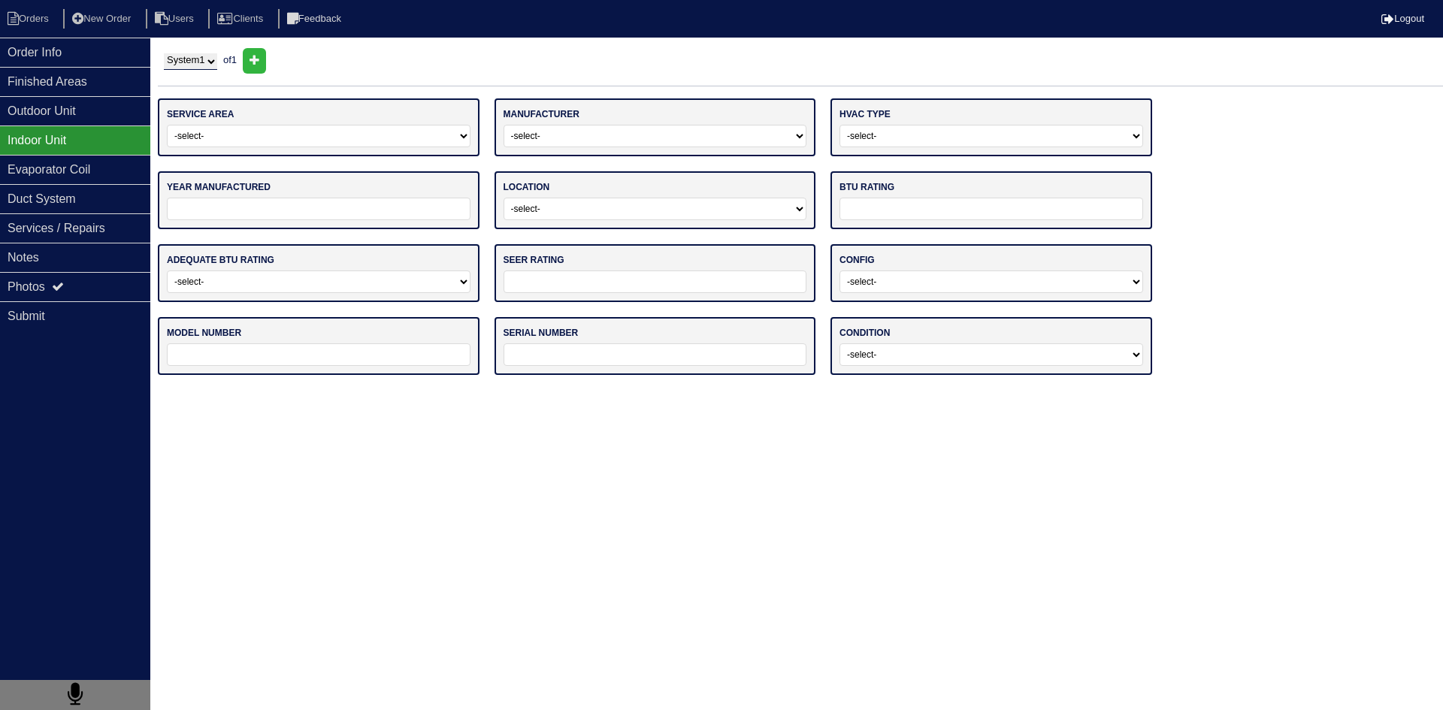
click at [307, 132] on select "-select- Main Level Upstairs Level Lower/Basement Level Other" at bounding box center [319, 136] width 304 height 23
select select "0"
click at [167, 125] on select "-select- Main Level Upstairs Level Lower/Basement Level Other" at bounding box center [319, 136] width 304 height 23
click at [596, 133] on select "-select- ADP Air Quest Air Temp Aire-Flo AirEase Airquest Airtemp Allstyle Aspe…" at bounding box center [656, 136] width 304 height 23
select select "Rheem"
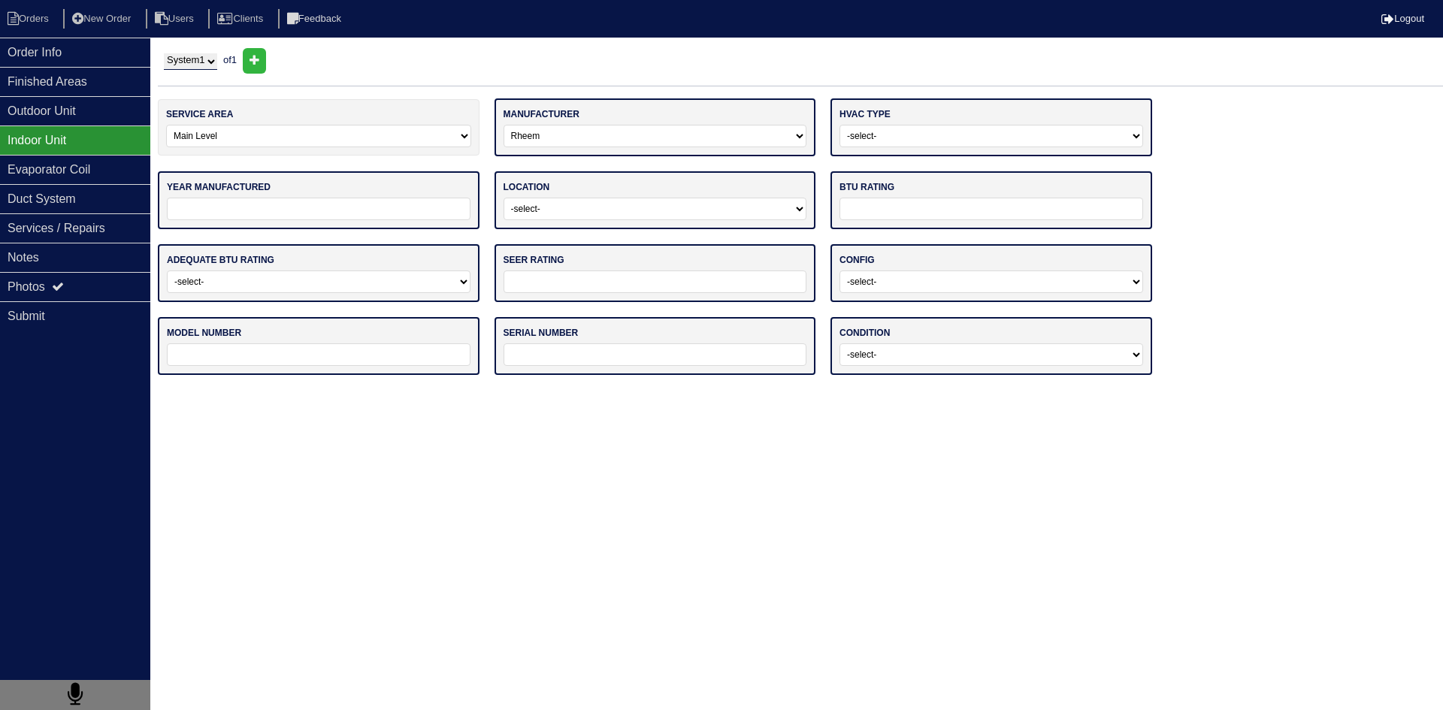
click at [504, 125] on select "-select- ADP Air Quest Air Temp Aire-Flo AirEase Airquest Airtemp Allstyle Aspe…" at bounding box center [656, 136] width 304 height 23
click at [1045, 142] on select "-select- Gas Furnace Electric Air Handler Other" at bounding box center [992, 136] width 304 height 23
select select "1"
click at [840, 125] on select "-select- Gas Furnace Electric Air Handler Other" at bounding box center [992, 136] width 304 height 23
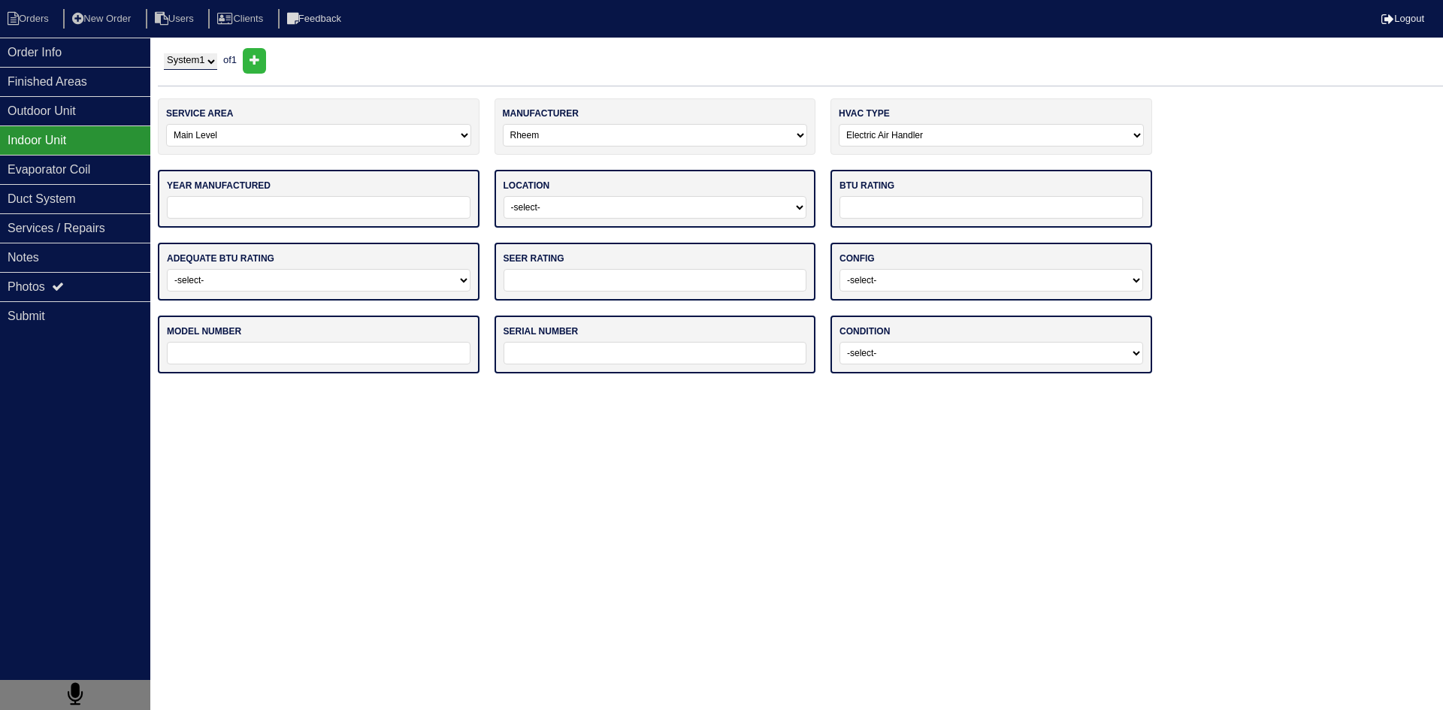
click at [385, 204] on input "tel" at bounding box center [319, 207] width 304 height 23
type input "2018"
click at [638, 221] on div "location -select- Attic Garage Crawl Space Lower Level / Basement Main Closet U…" at bounding box center [656, 199] width 322 height 58
click at [647, 210] on select "-select- Attic Garage Crawl Space Lower Level / Basement Main Closet Upstairs C…" at bounding box center [656, 207] width 304 height 23
select select "0"
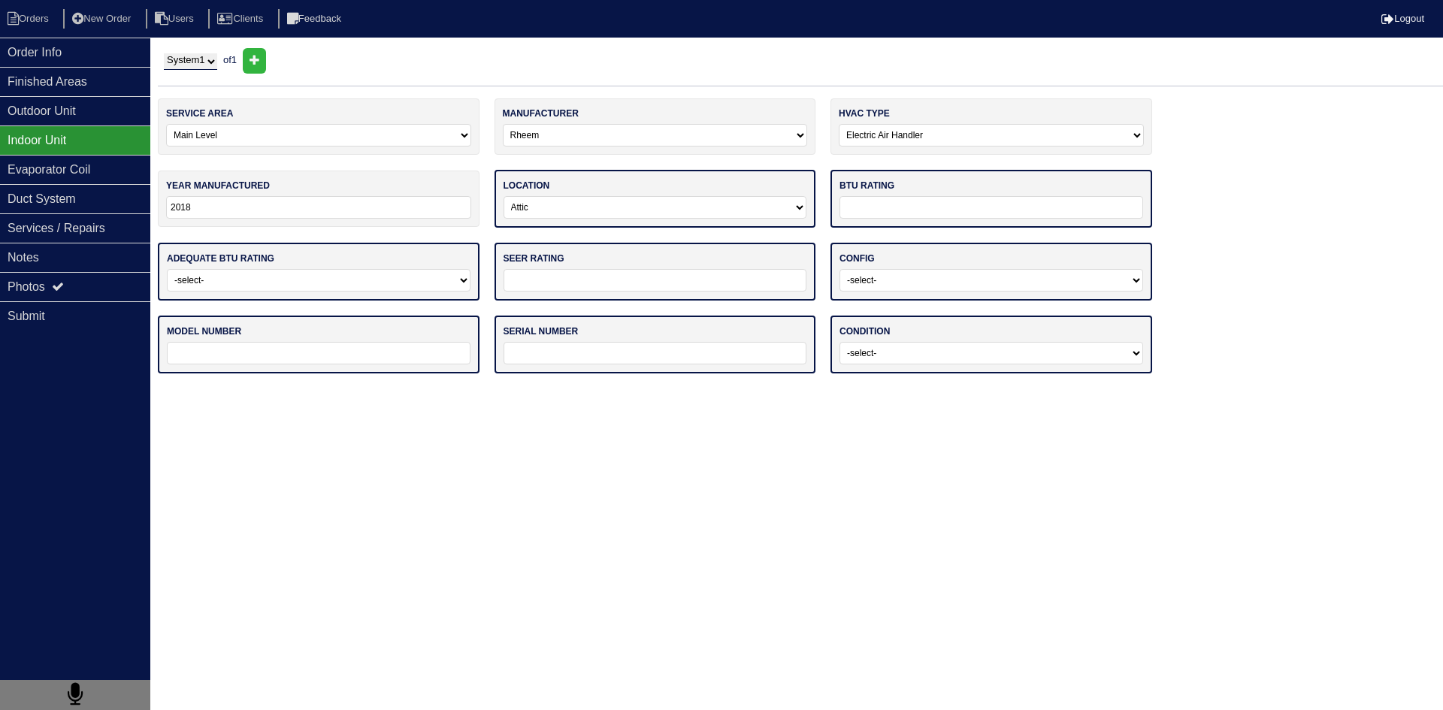
click at [504, 196] on select "-select- Attic Garage Crawl Space Lower Level / Basement Main Closet Upstairs C…" at bounding box center [656, 207] width 304 height 23
click at [964, 210] on input "text" at bounding box center [992, 207] width 304 height 23
type input "60k"
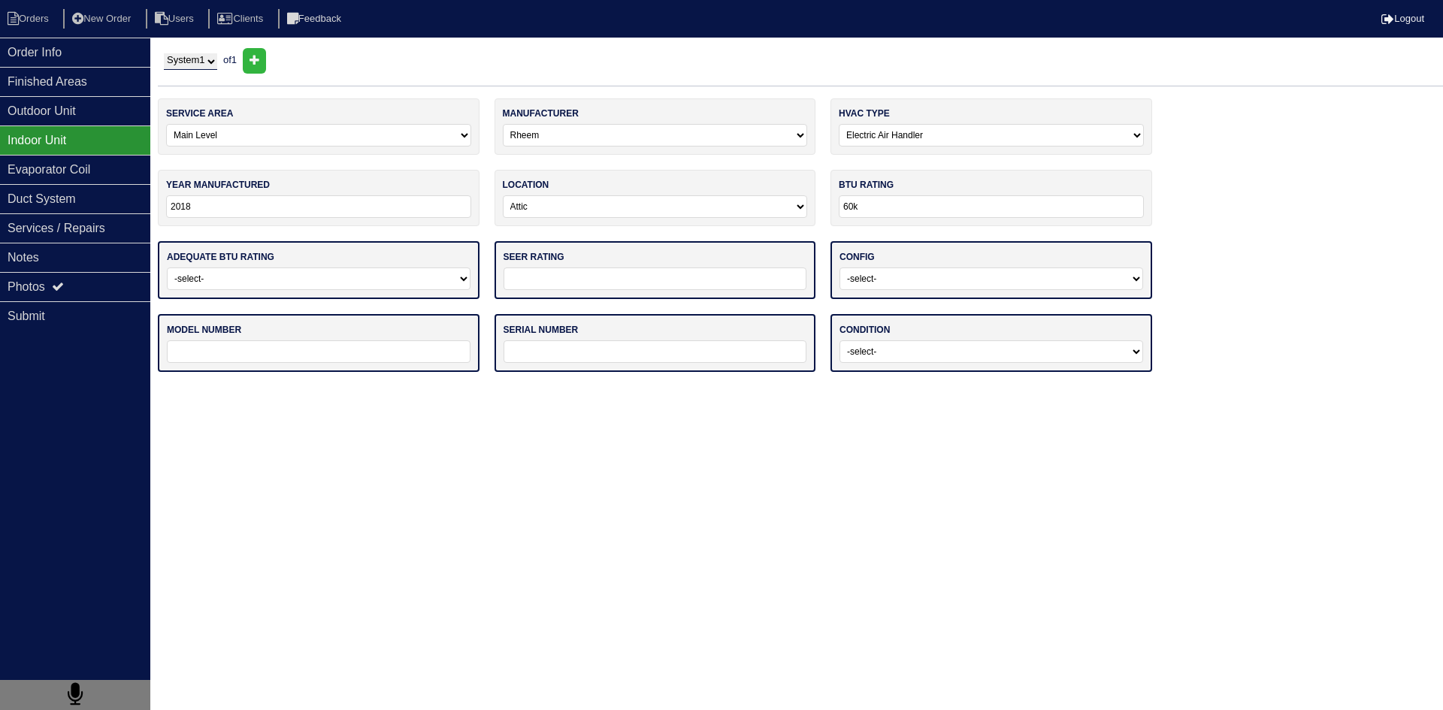
click at [418, 285] on select "-select- Yes No - Unit Undersized No - Unit Oversized" at bounding box center [319, 279] width 304 height 23
select select "0"
click at [167, 268] on select "-select- Yes No - Unit Undersized No - Unit Oversized" at bounding box center [319, 279] width 304 height 23
click at [549, 283] on input "text" at bounding box center [656, 279] width 304 height 23
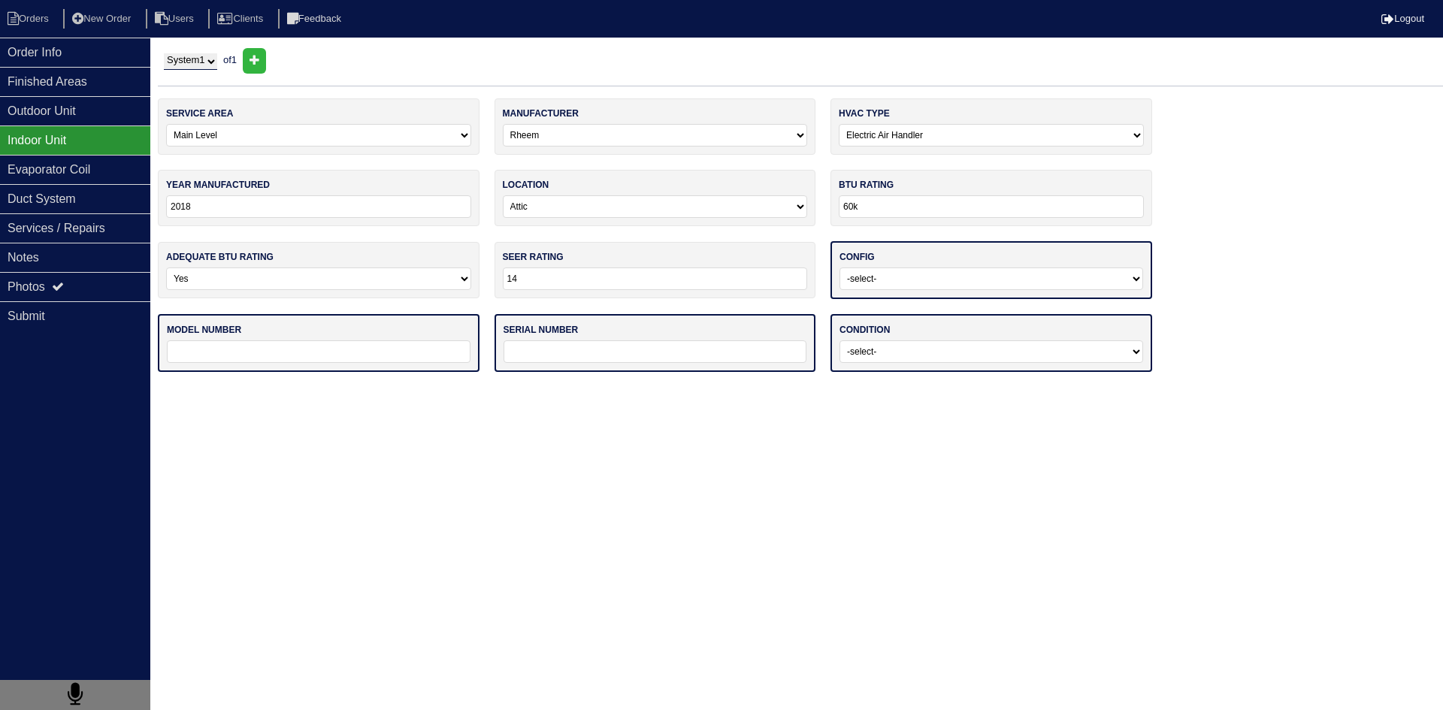
type input "14"
click at [926, 277] on select "-select- Vertical Horizontal" at bounding box center [992, 279] width 304 height 23
select select "1"
click at [840, 268] on select "-select- Vertical Horizontal" at bounding box center [992, 279] width 304 height 23
click at [704, 386] on html "Orders New Order Users Clients Feedback Logout Orders New Order Users Clients M…" at bounding box center [721, 193] width 1443 height 386
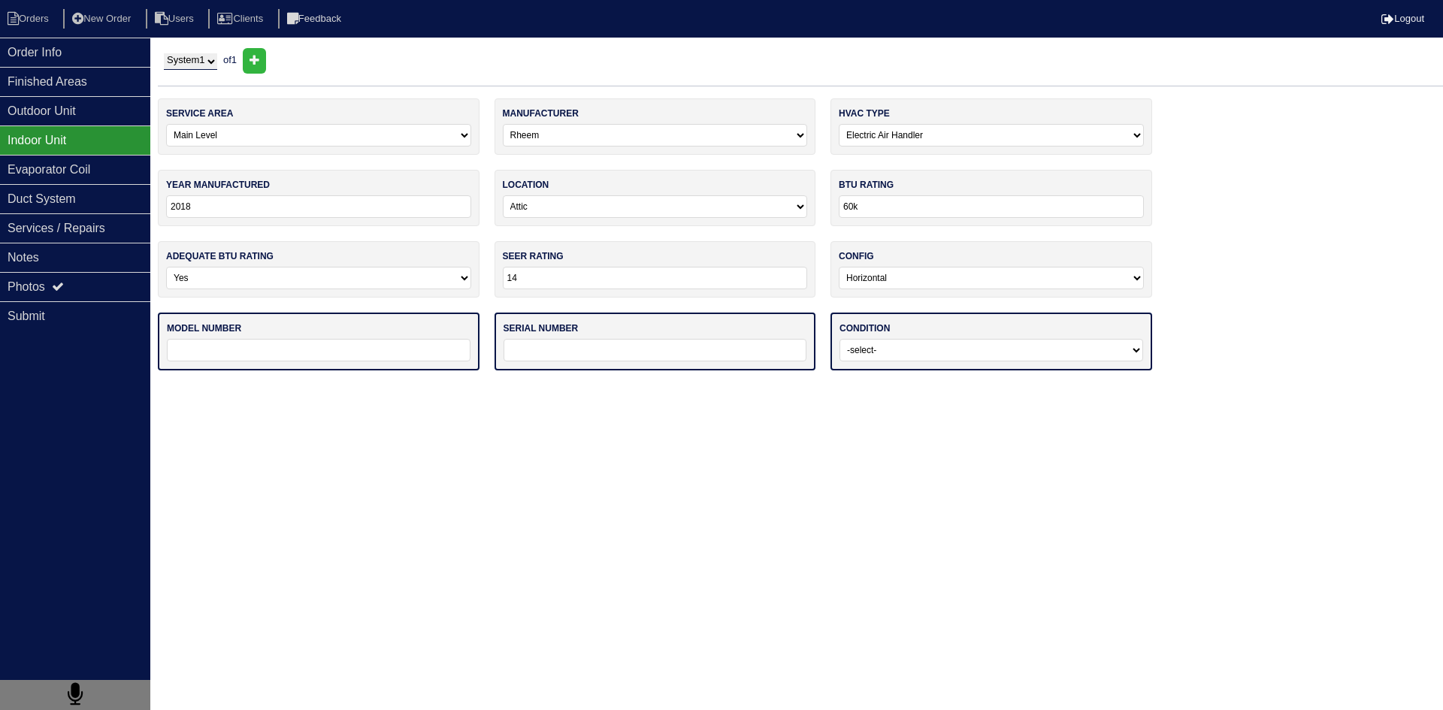
click at [964, 348] on select "-select- Operating Normally Service/Repairs Needed Replacement Needed Missing" at bounding box center [992, 350] width 304 height 23
select select "0"
click at [840, 339] on select "-select- Operating Normally Service/Repairs Needed Replacement Needed Missing" at bounding box center [992, 350] width 304 height 23
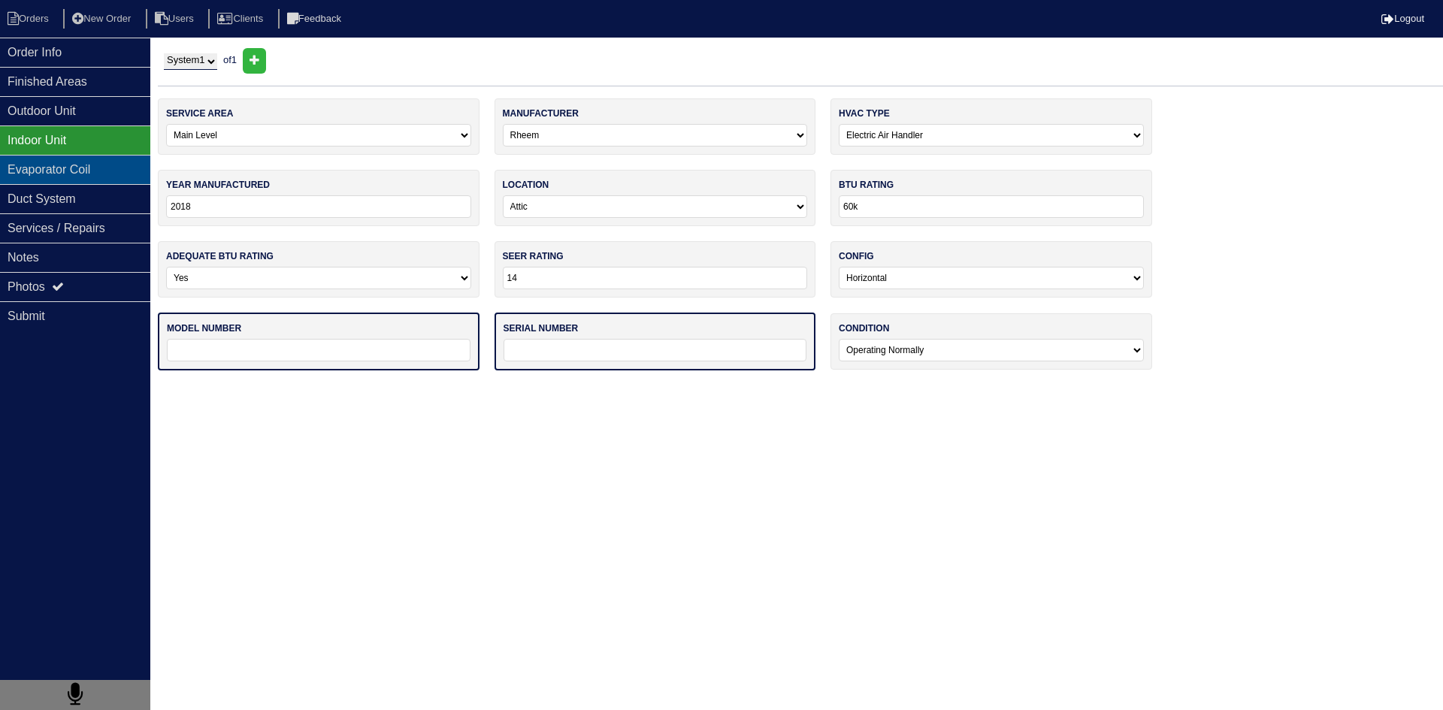
click at [75, 170] on div "Evaporator Coil" at bounding box center [75, 169] width 150 height 29
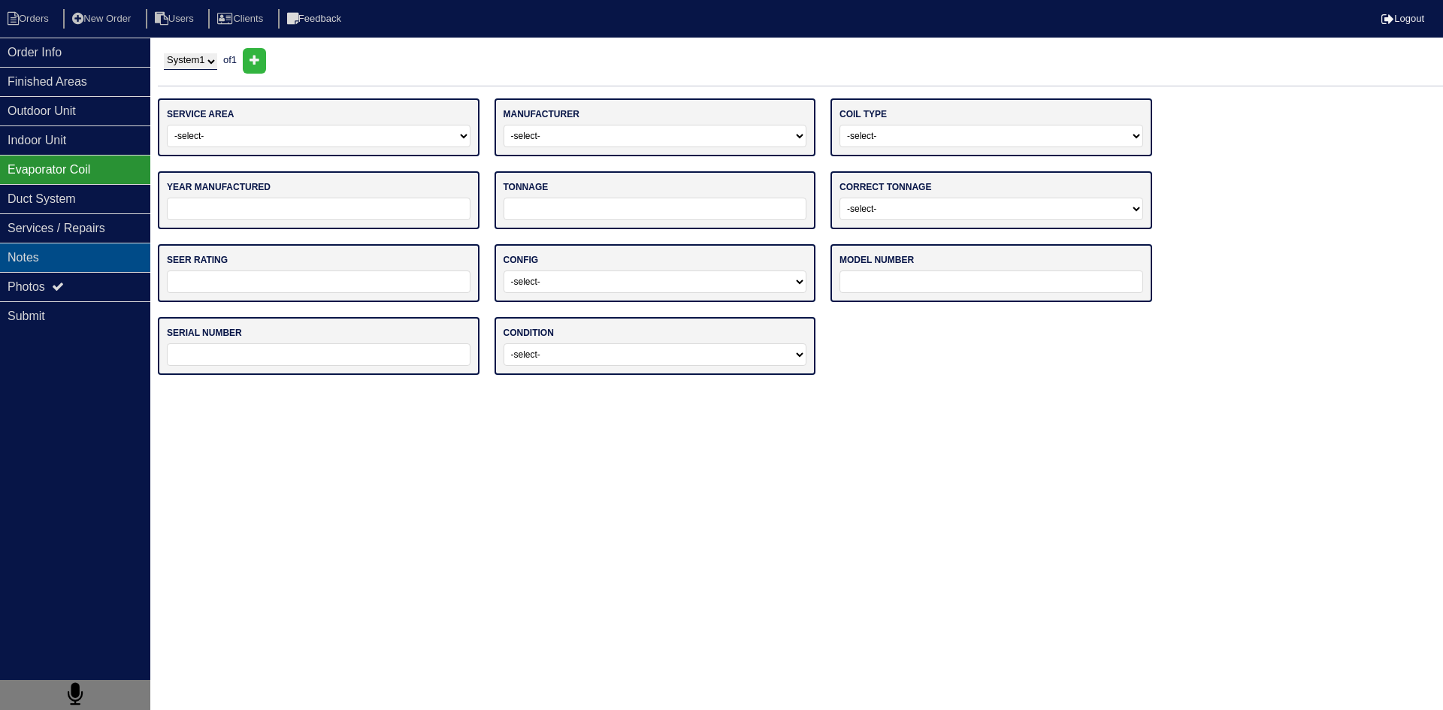
click at [101, 265] on div "Notes" at bounding box center [75, 257] width 150 height 29
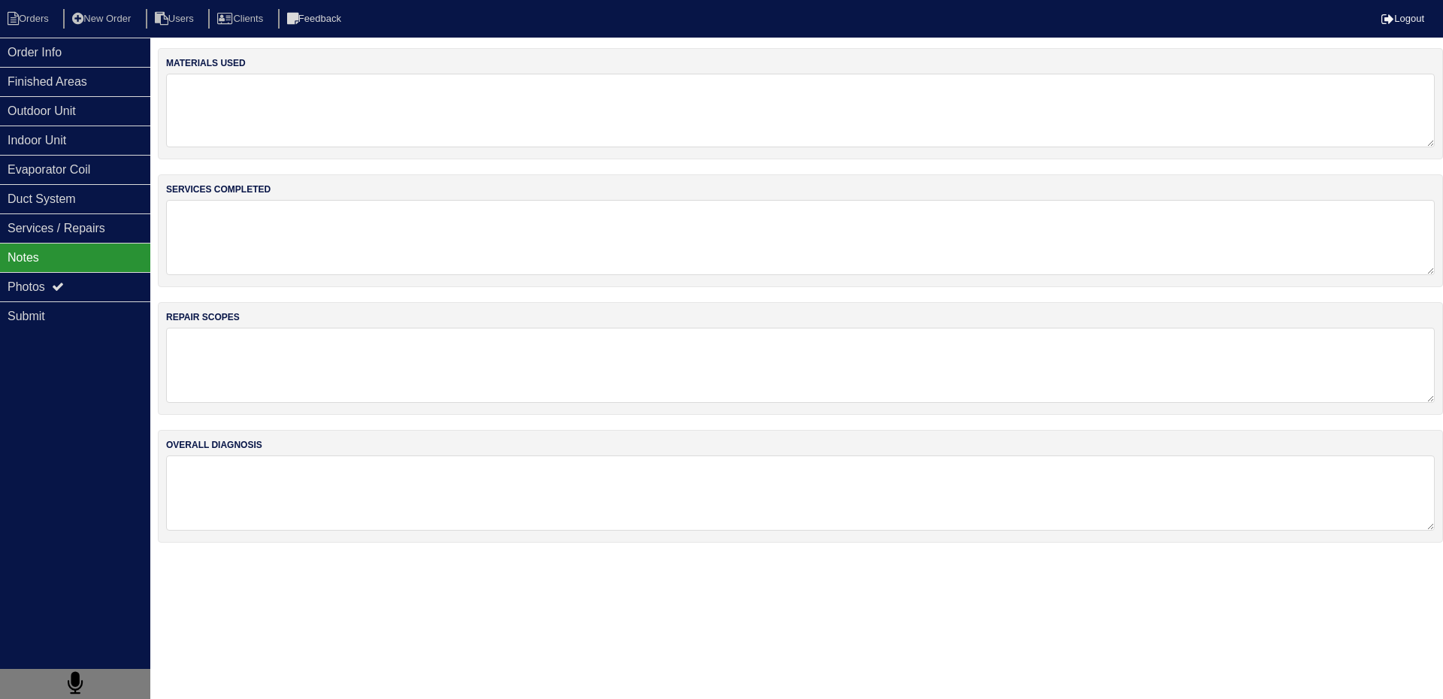
click at [253, 98] on textarea at bounding box center [800, 111] width 1269 height 74
type textarea "S"
type textarea "Scope"
click at [449, 242] on textarea at bounding box center [800, 238] width 1269 height 74
type textarea "Installed Smart TStat"
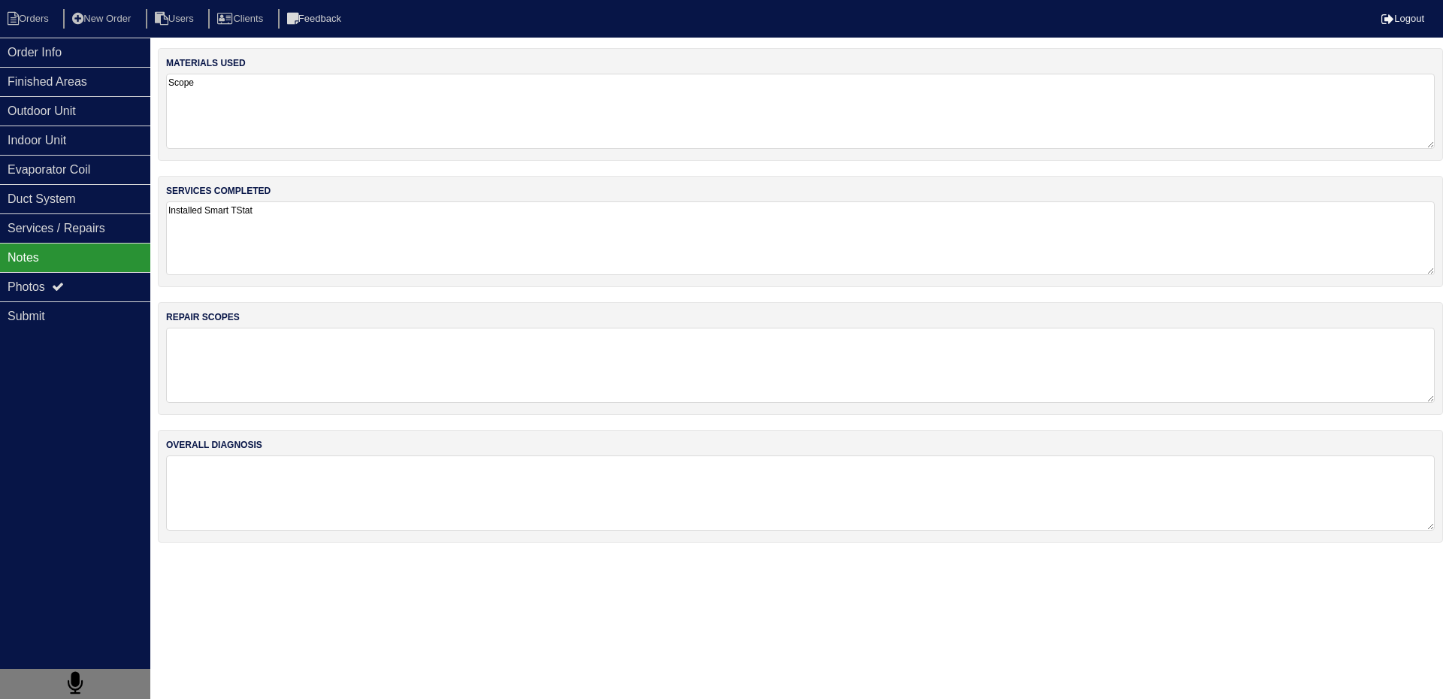
click at [266, 349] on textarea at bounding box center [800, 365] width 1269 height 75
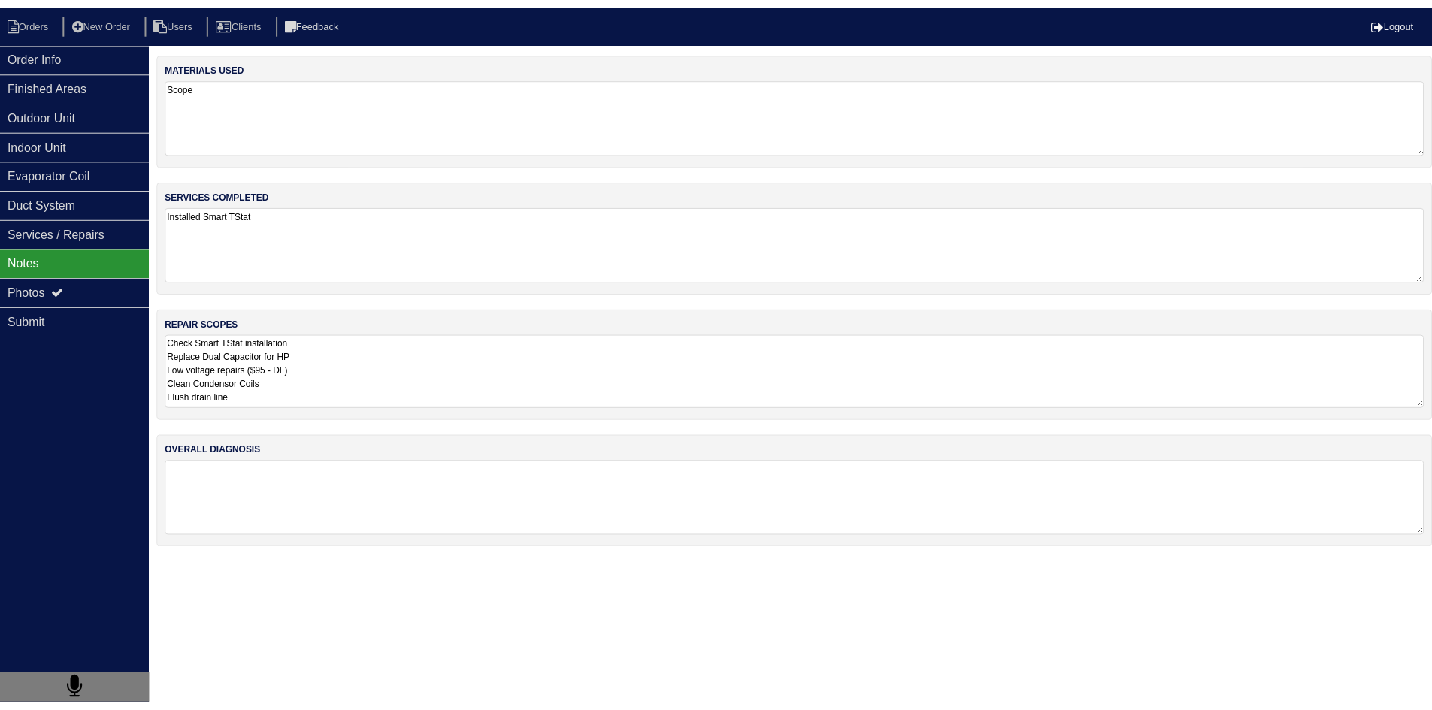
scroll to position [9, 0]
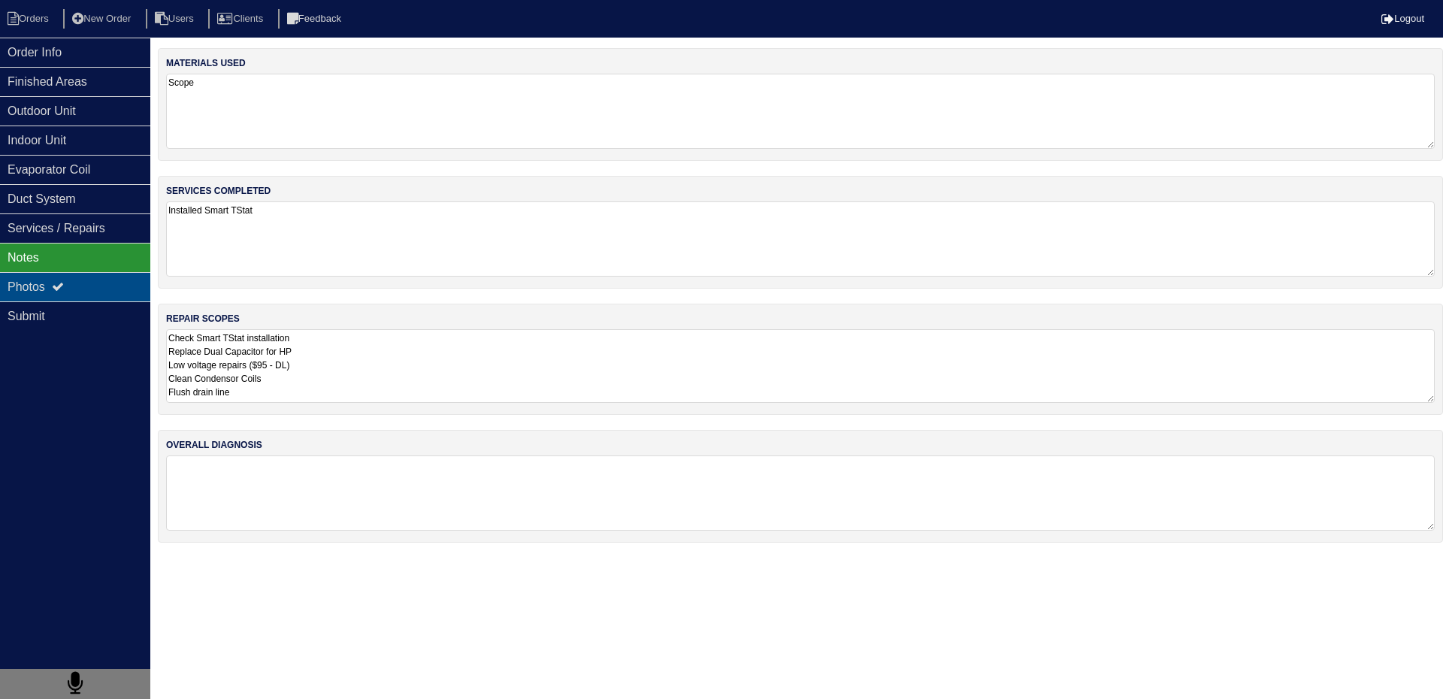
type textarea "Check Smart TStat installation Replace Dual Capacitor for HP Low voltage repair…"
click at [82, 295] on div "Photos" at bounding box center [75, 286] width 150 height 29
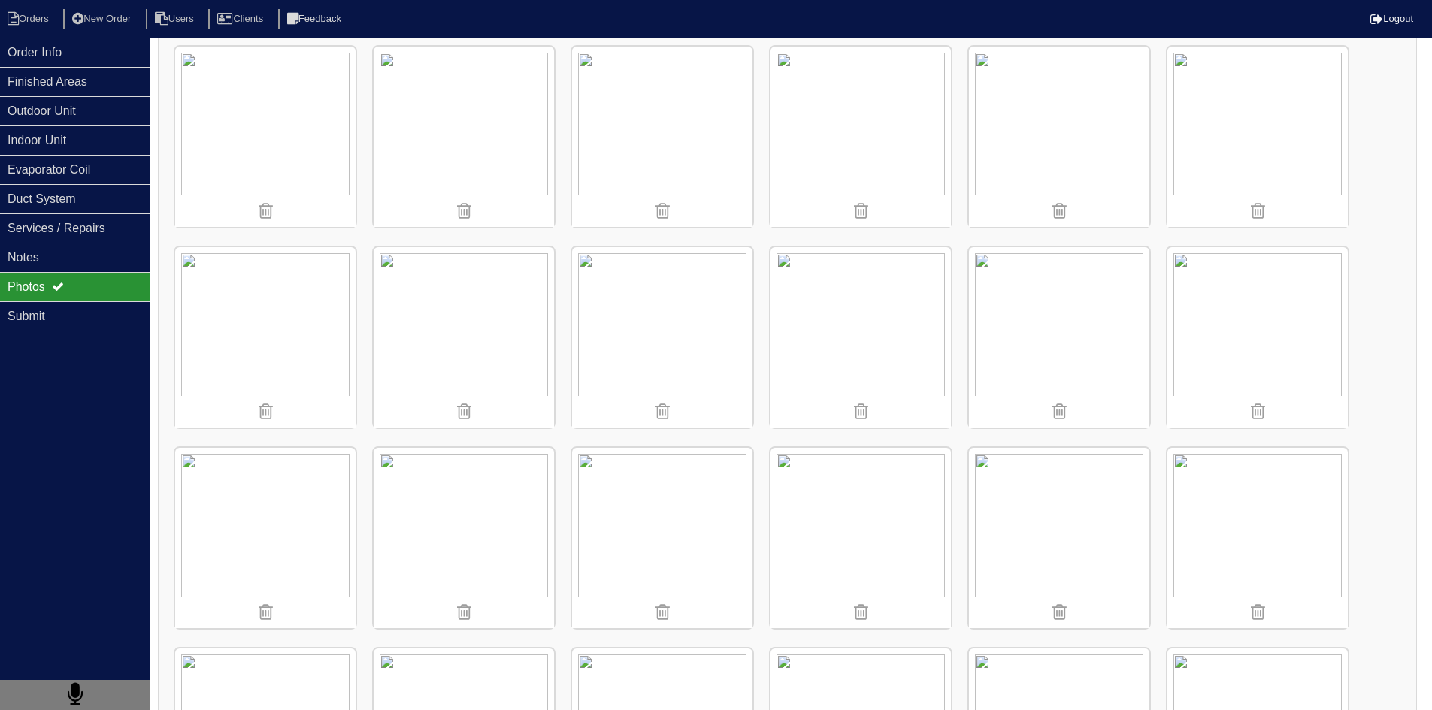
scroll to position [205, 0]
